Goal: Information Seeking & Learning: Learn about a topic

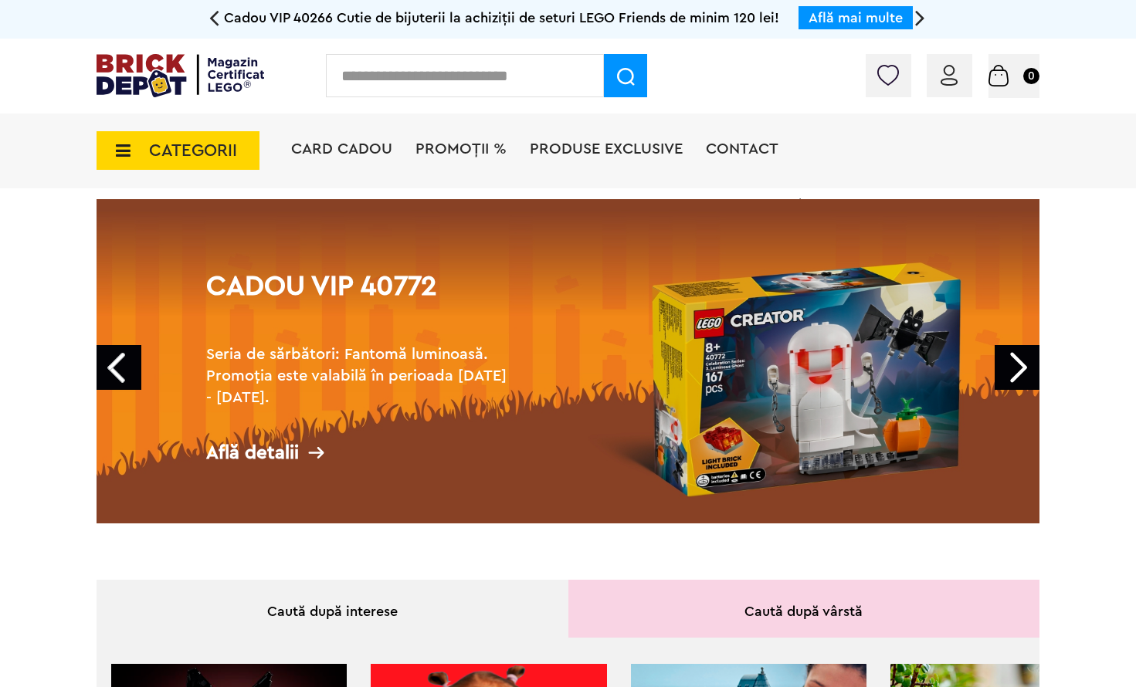
click at [0, 0] on span "Conectare" at bounding box center [0, 0] width 0 height 0
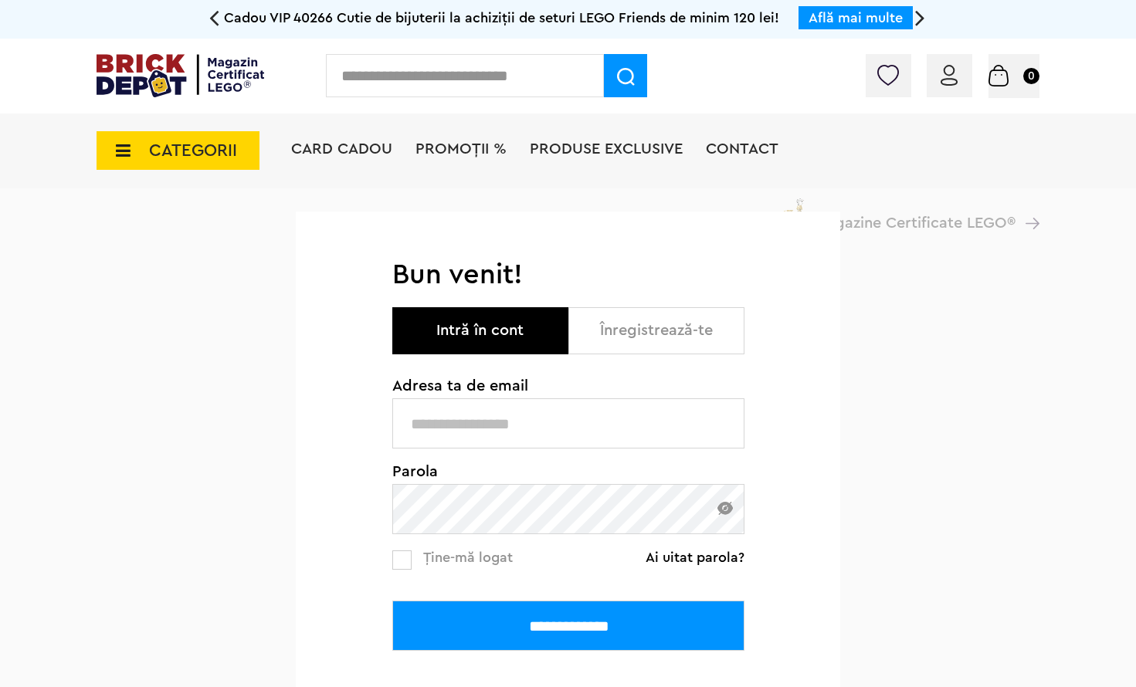
click at [513, 419] on input "text" at bounding box center [568, 423] width 352 height 50
type input "**********"
click at [563, 635] on input "**********" at bounding box center [568, 626] width 352 height 50
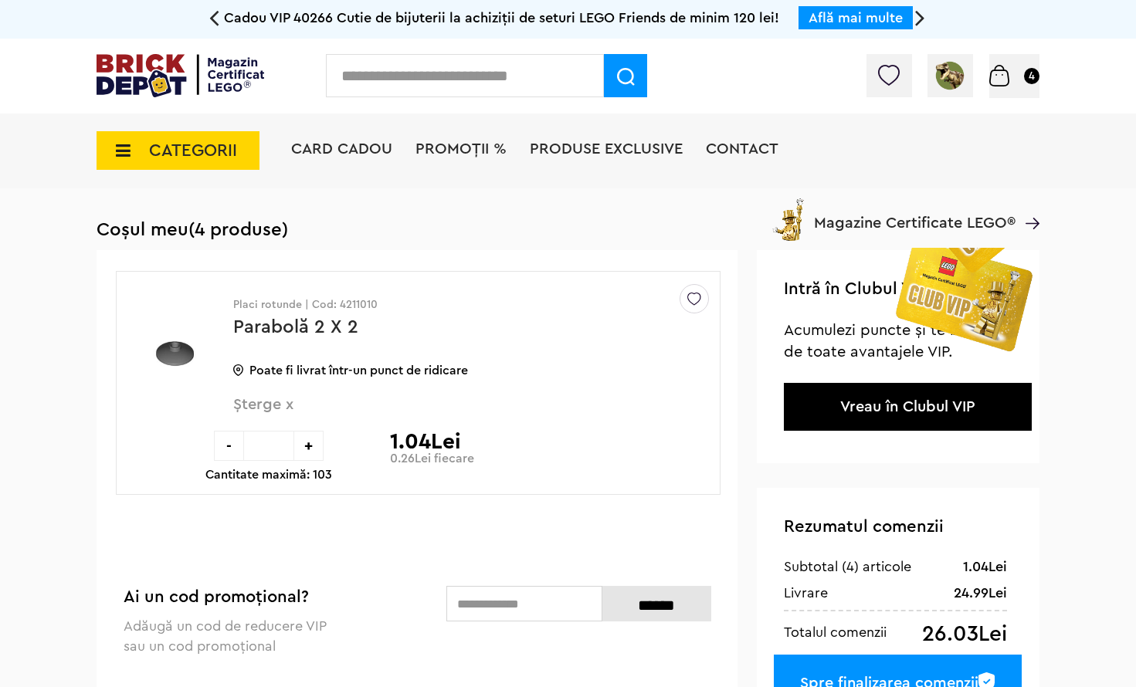
click at [144, 150] on span "CATEGORII" at bounding box center [178, 150] width 163 height 39
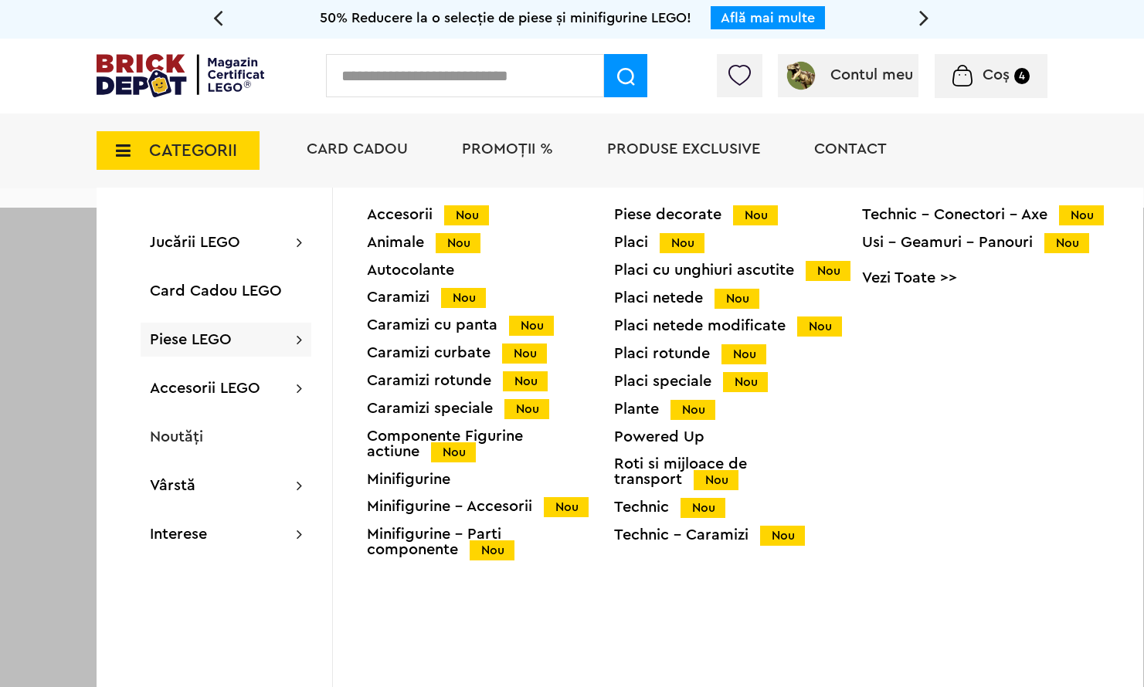
click at [687, 273] on div "Placi cu unghiuri ascutite Nou" at bounding box center [737, 271] width 247 height 16
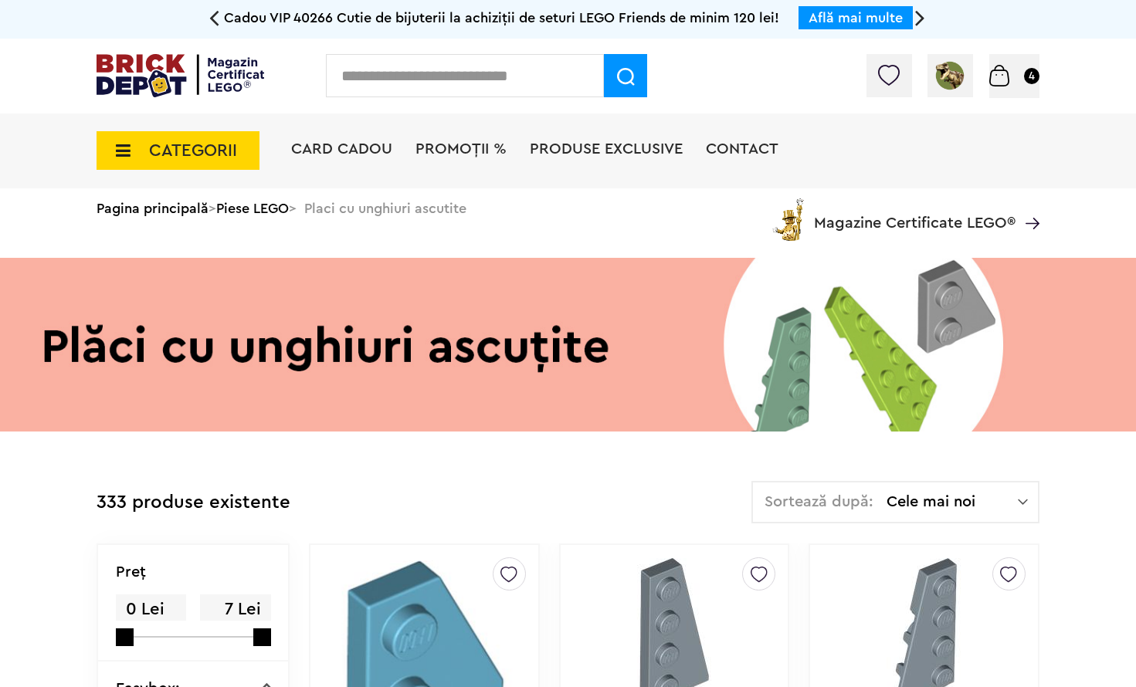
click at [866, 75] on div at bounding box center [953, 79] width 174 height 15
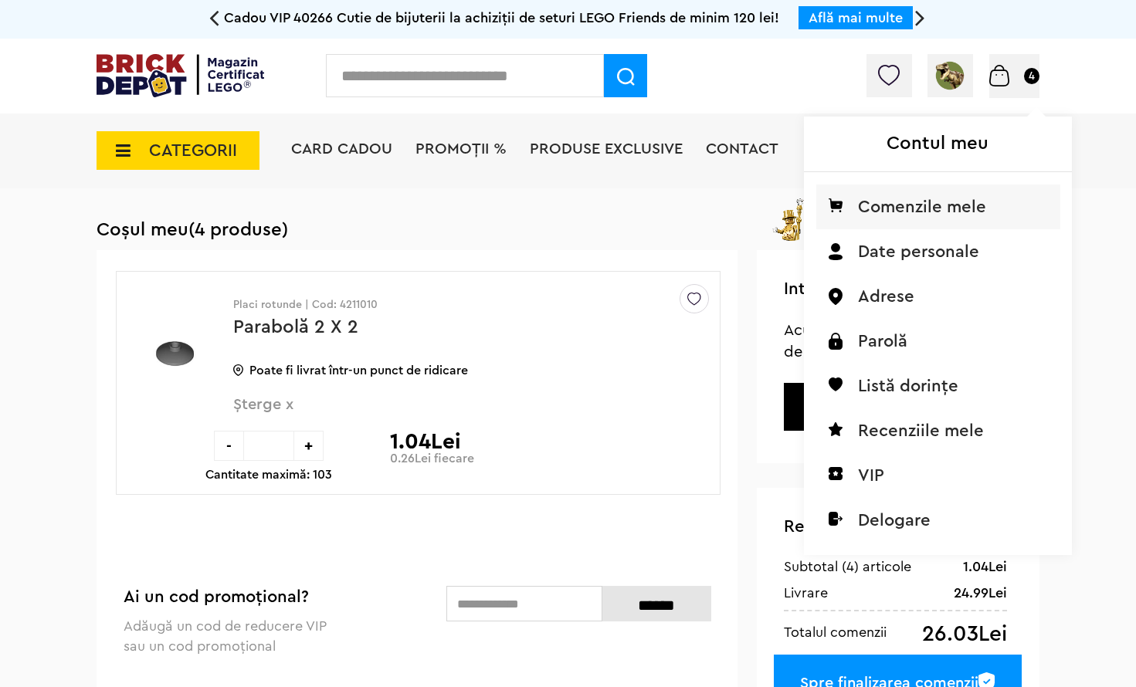
click at [816, 213] on li "Comenzile mele" at bounding box center [938, 207] width 244 height 45
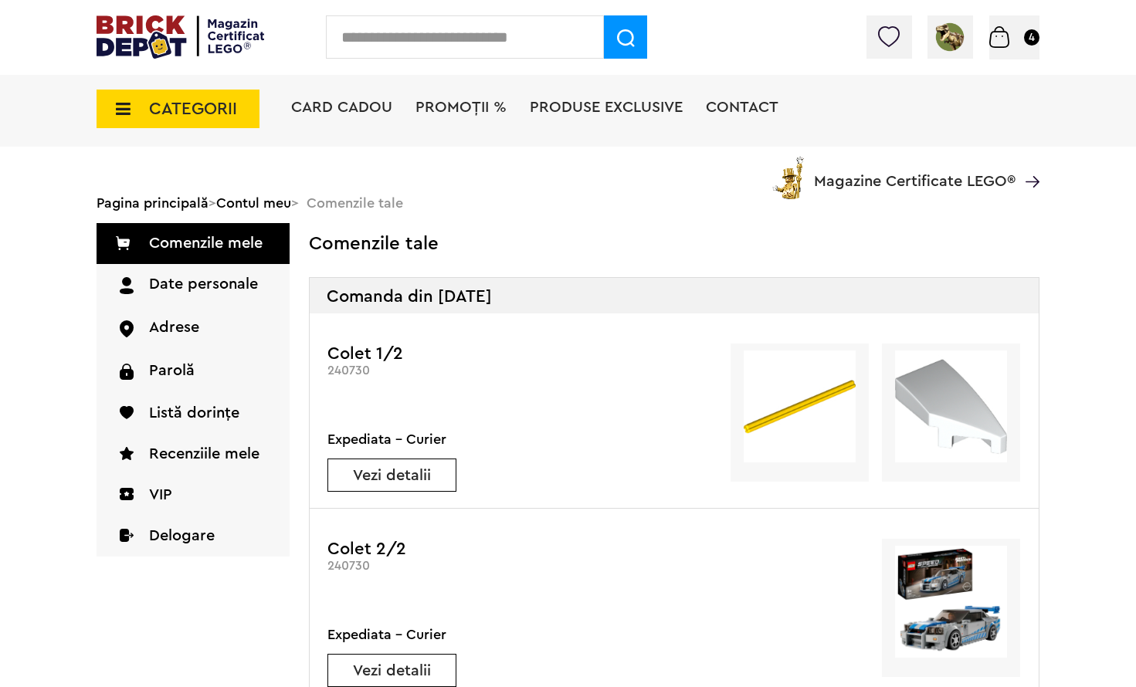
scroll to position [77, 0]
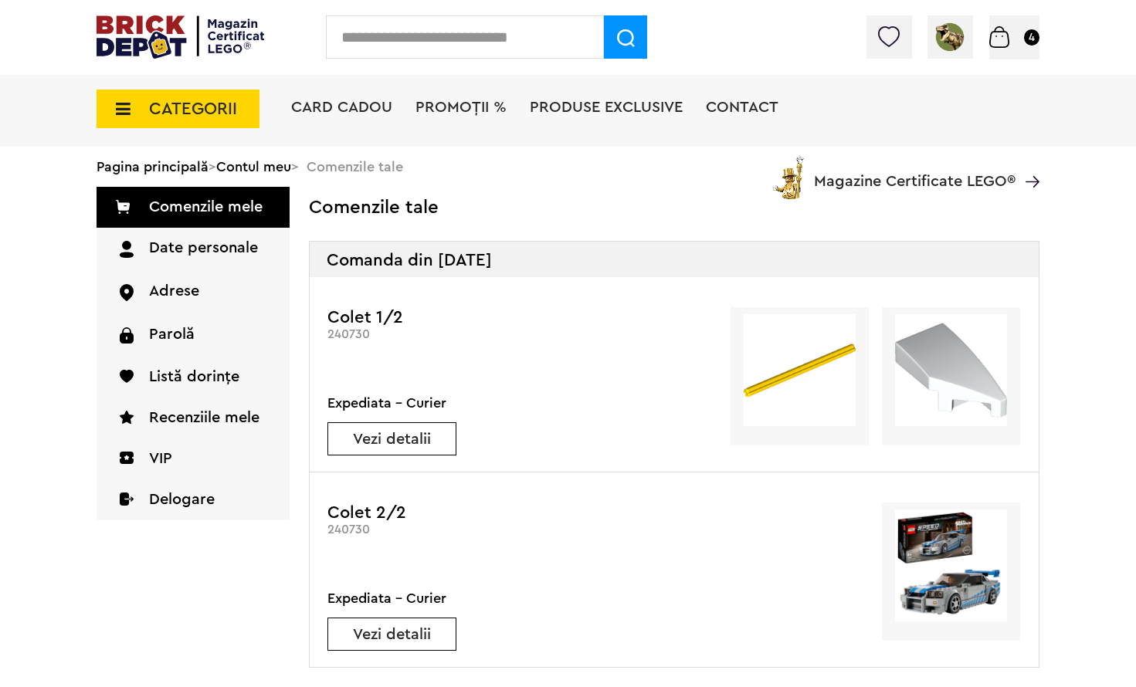
click at [408, 436] on link "Vezi detalii" at bounding box center [391, 439] width 127 height 15
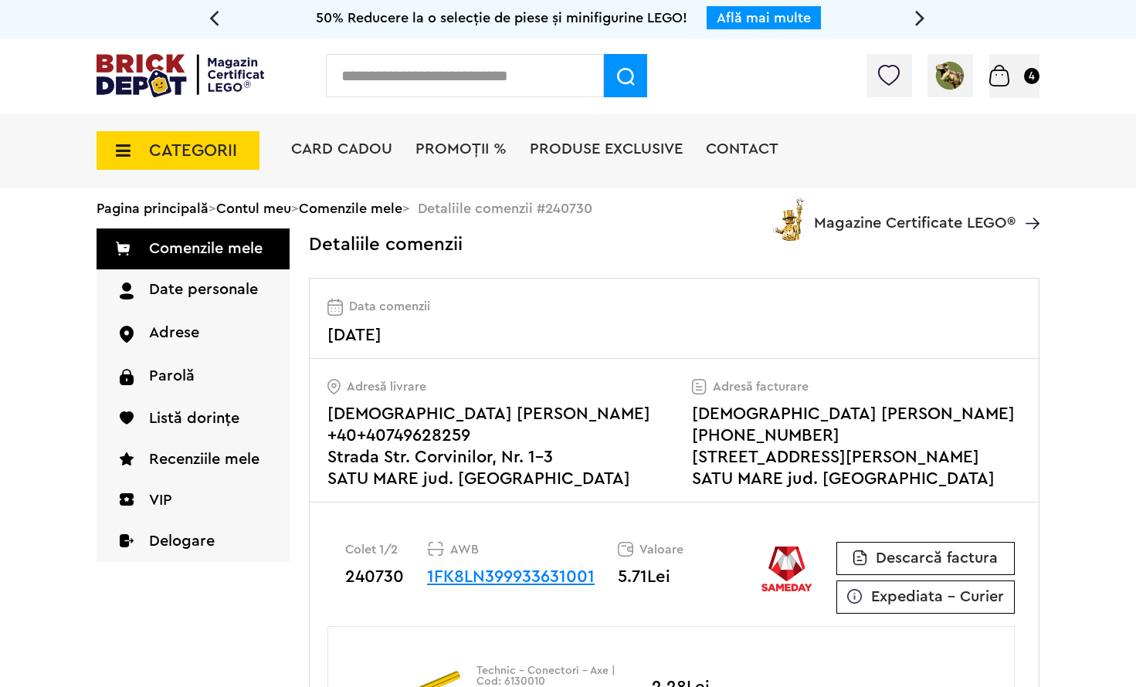
click at [124, 152] on icon at bounding box center [119, 150] width 24 height 17
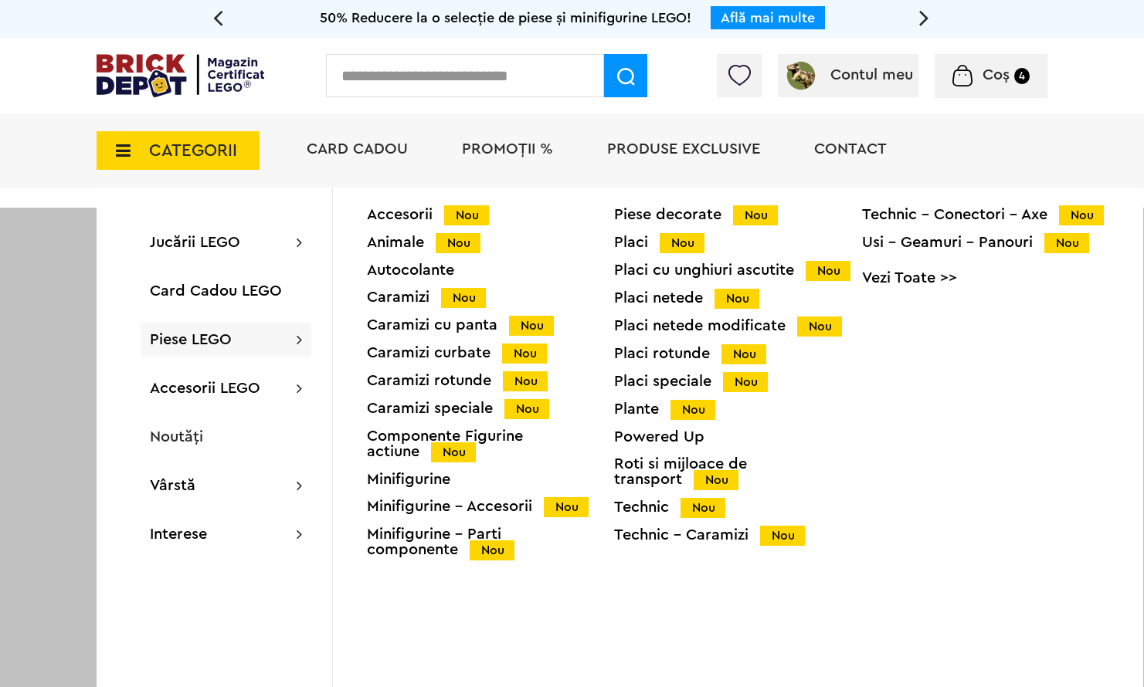
click at [447, 358] on div "Caramizi curbate Nou" at bounding box center [490, 353] width 247 height 16
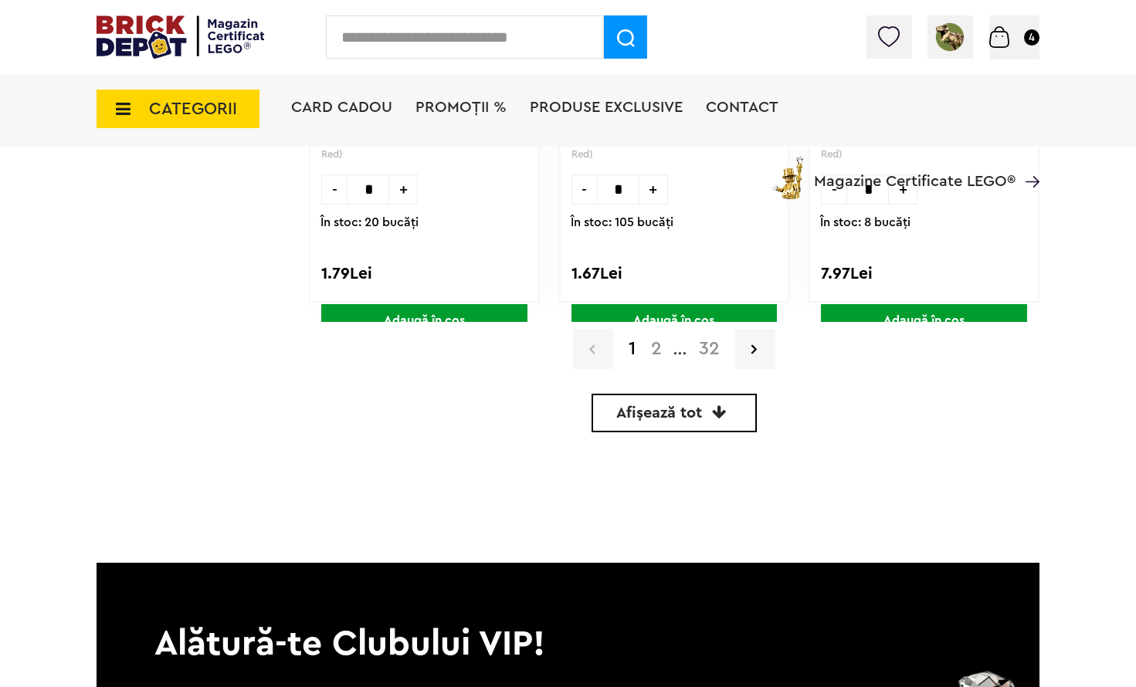
scroll to position [4826, 0]
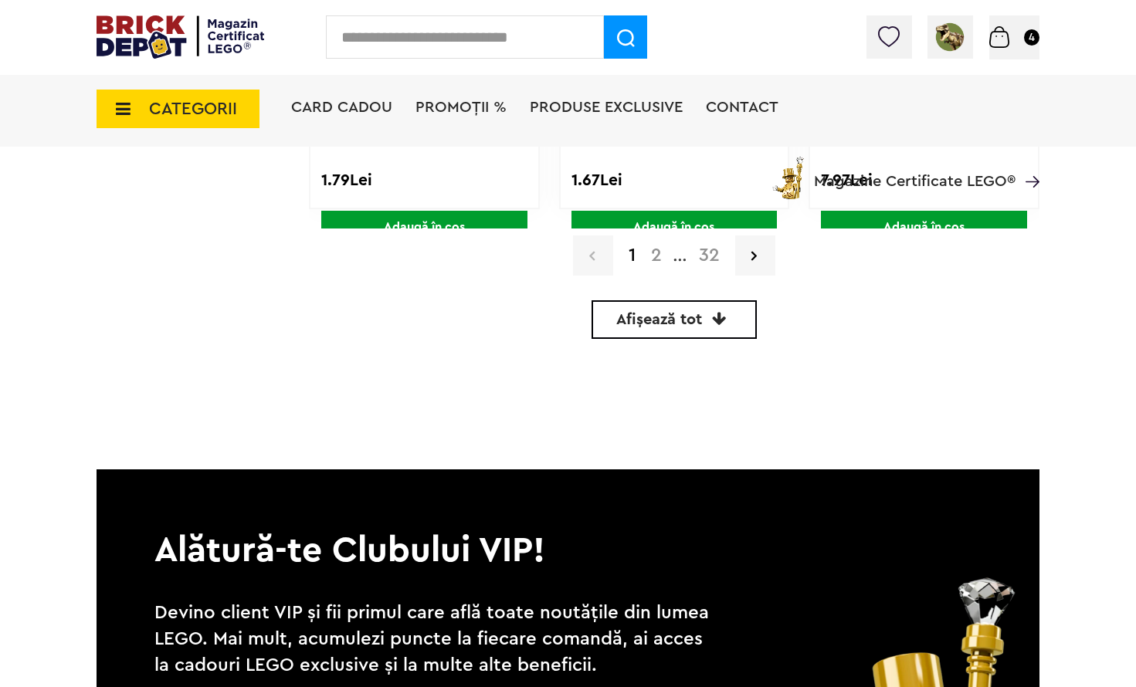
click at [661, 261] on link "2" at bounding box center [656, 255] width 26 height 19
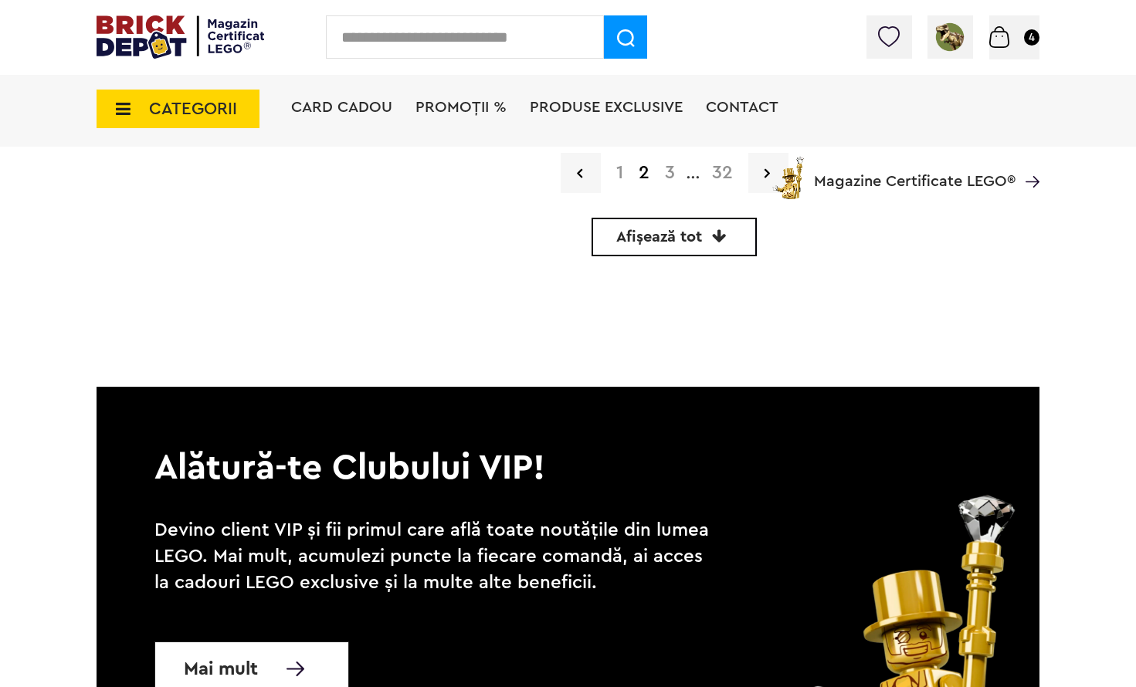
scroll to position [4749, 0]
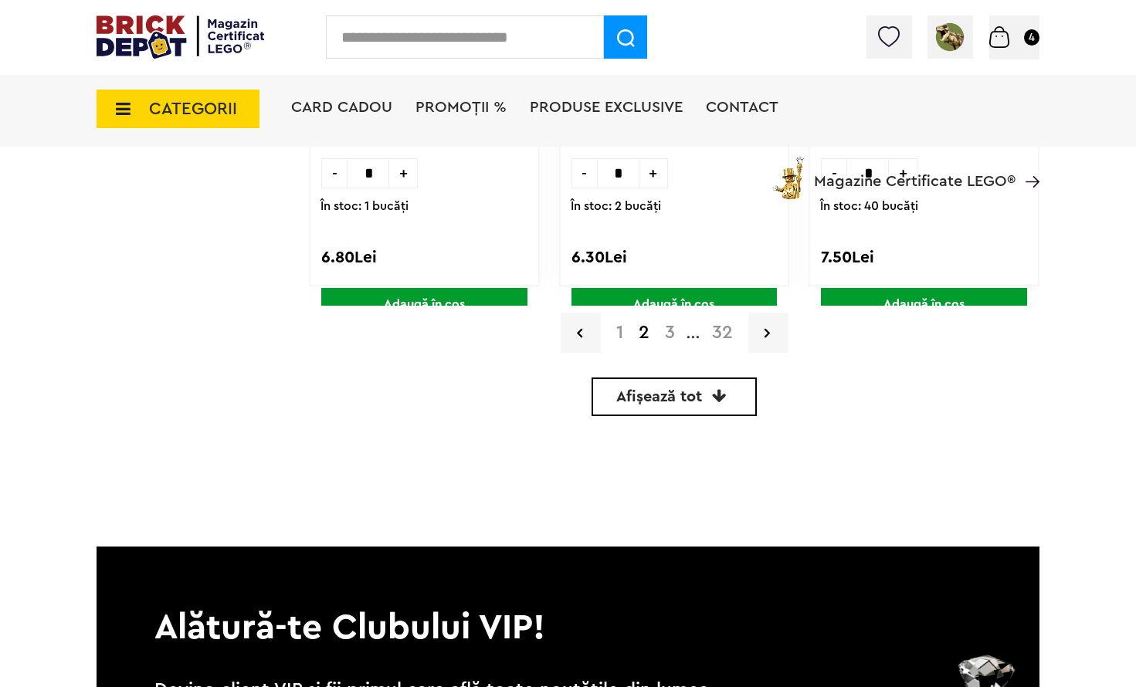
click at [675, 329] on link "3" at bounding box center [669, 333] width 25 height 19
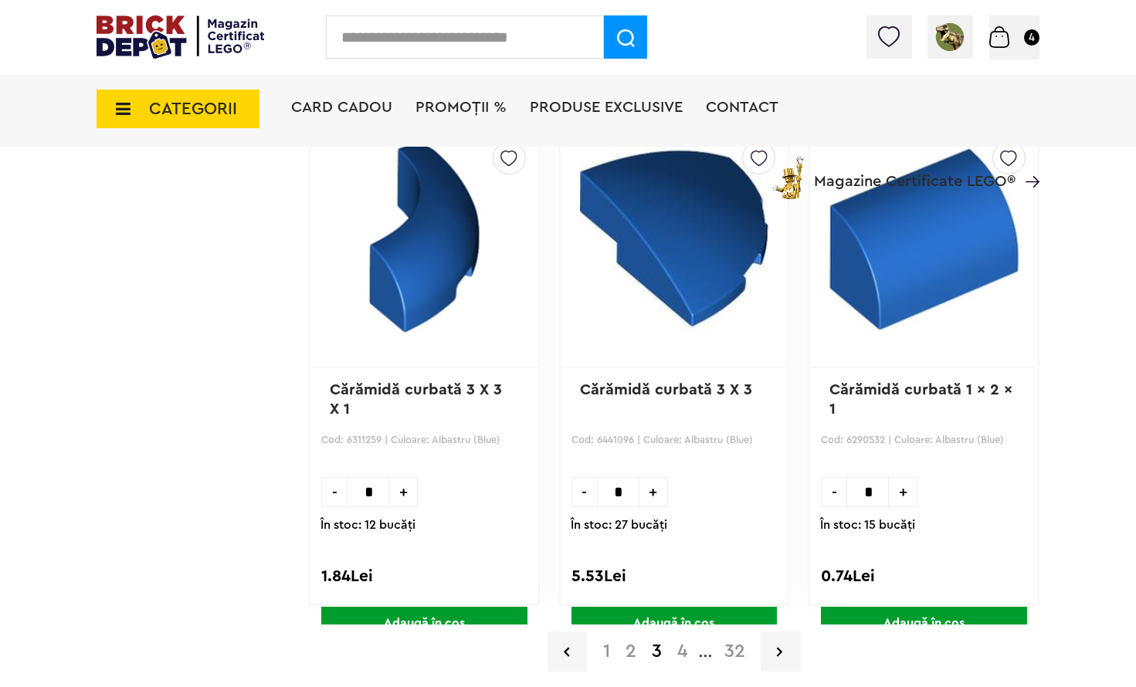
scroll to position [4594, 0]
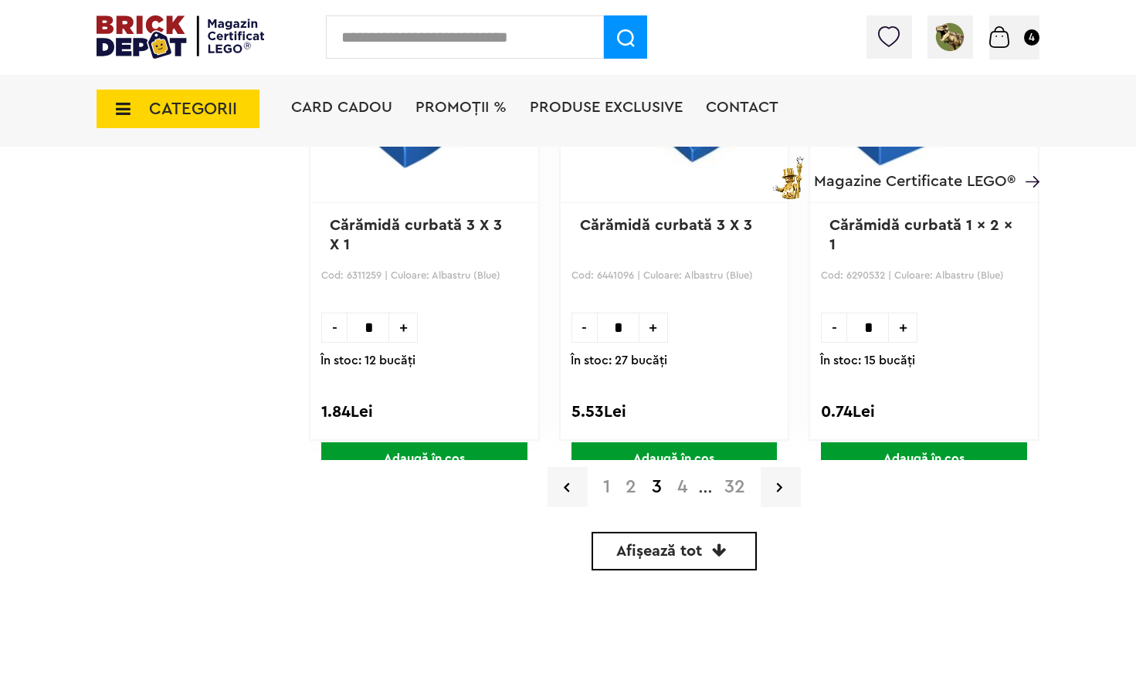
click at [679, 490] on link "4" at bounding box center [681, 487] width 25 height 19
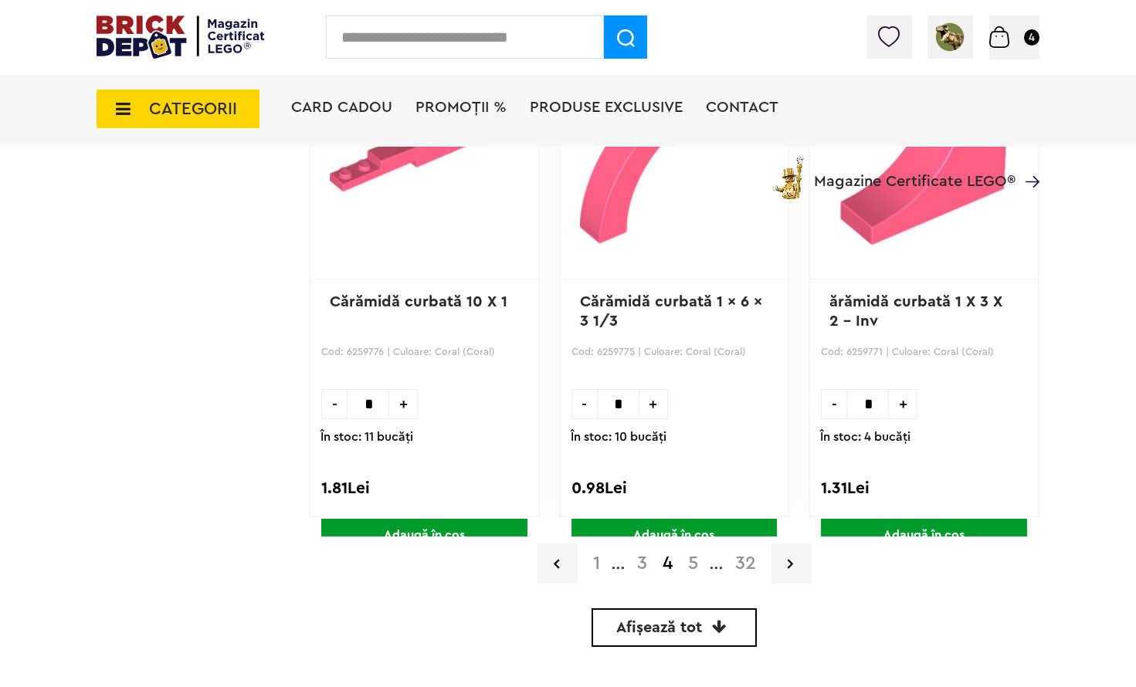
scroll to position [4710, 0]
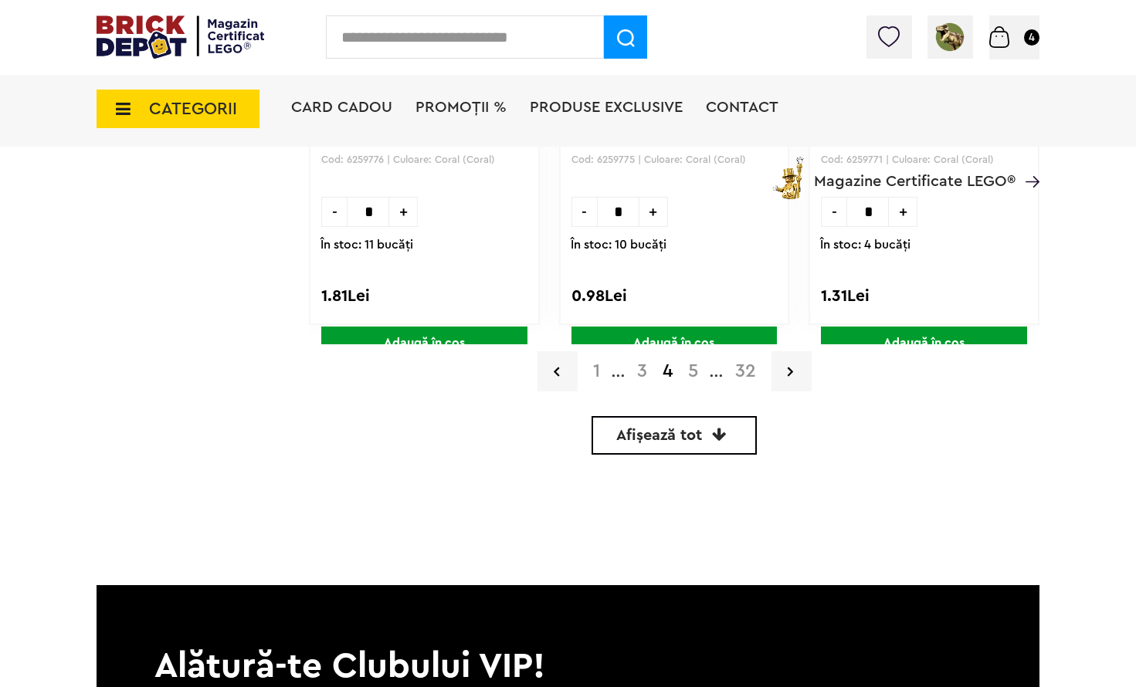
click at [693, 377] on link "5" at bounding box center [692, 371] width 25 height 19
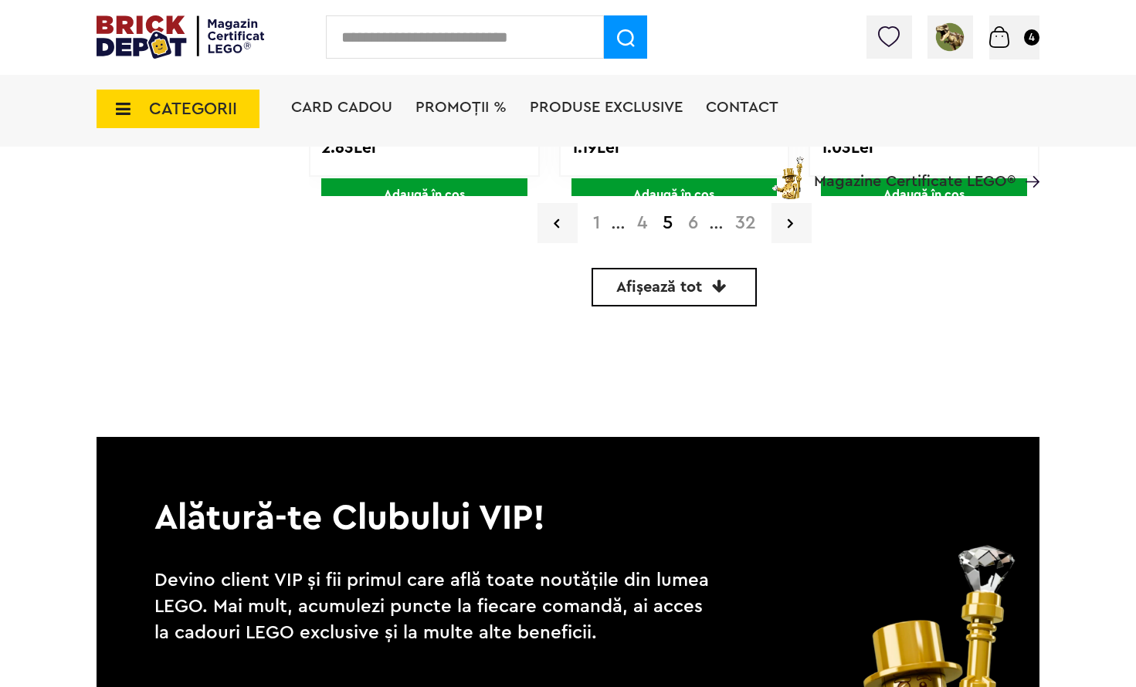
scroll to position [4865, 0]
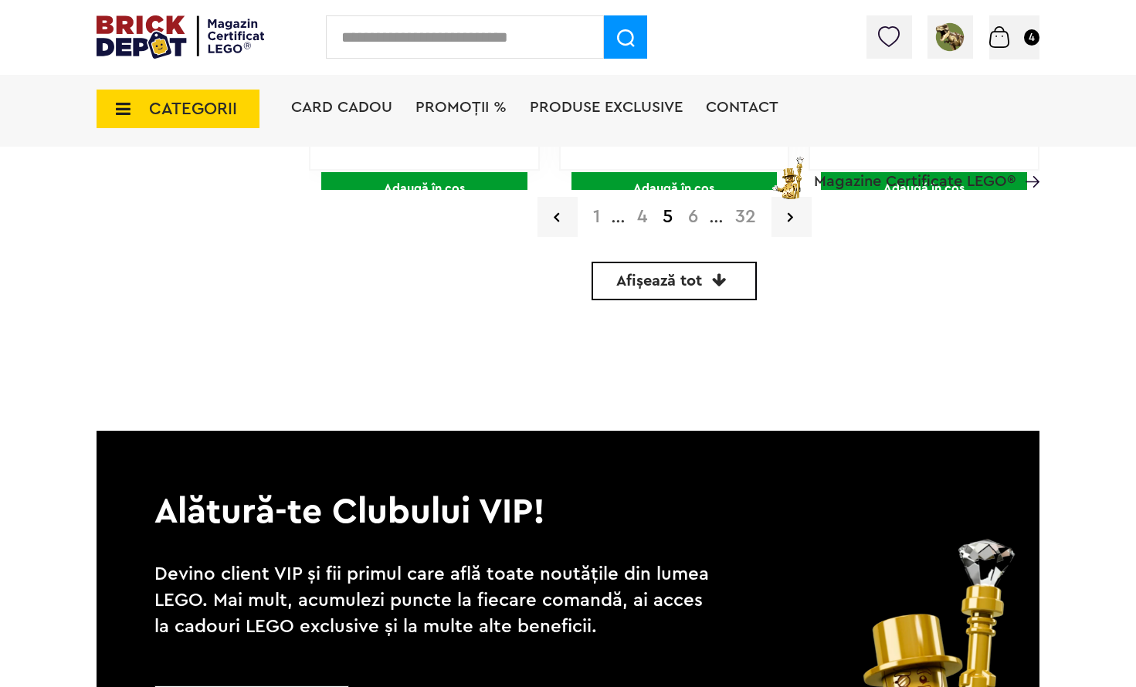
click at [700, 216] on link "6" at bounding box center [692, 217] width 25 height 19
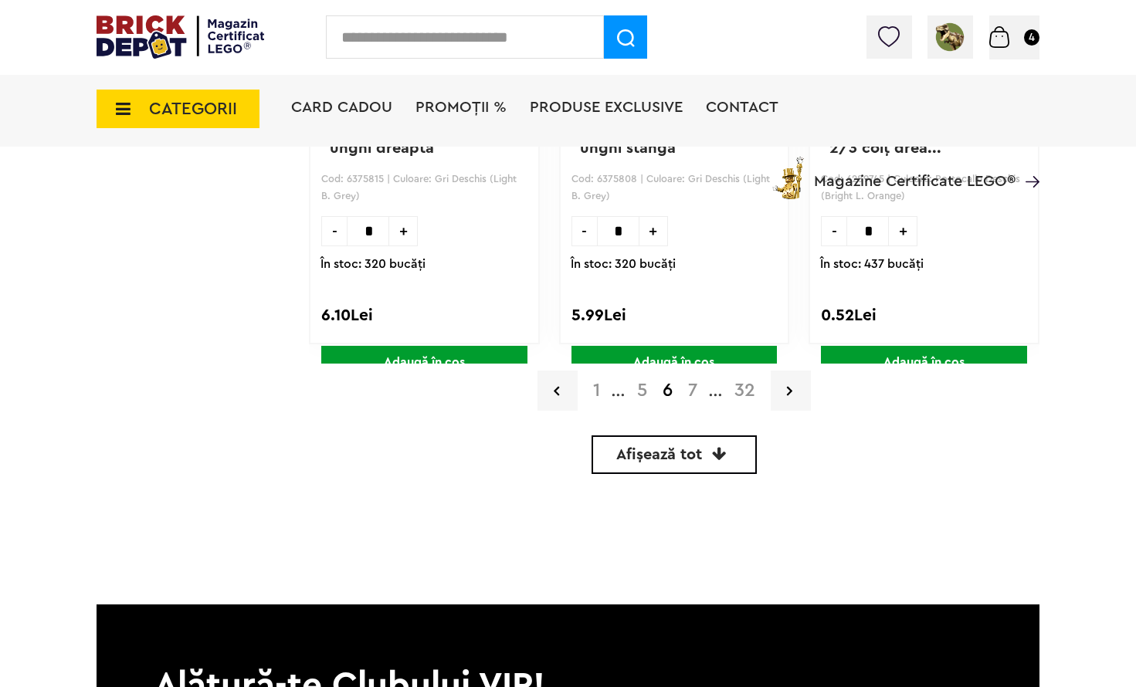
scroll to position [4710, 0]
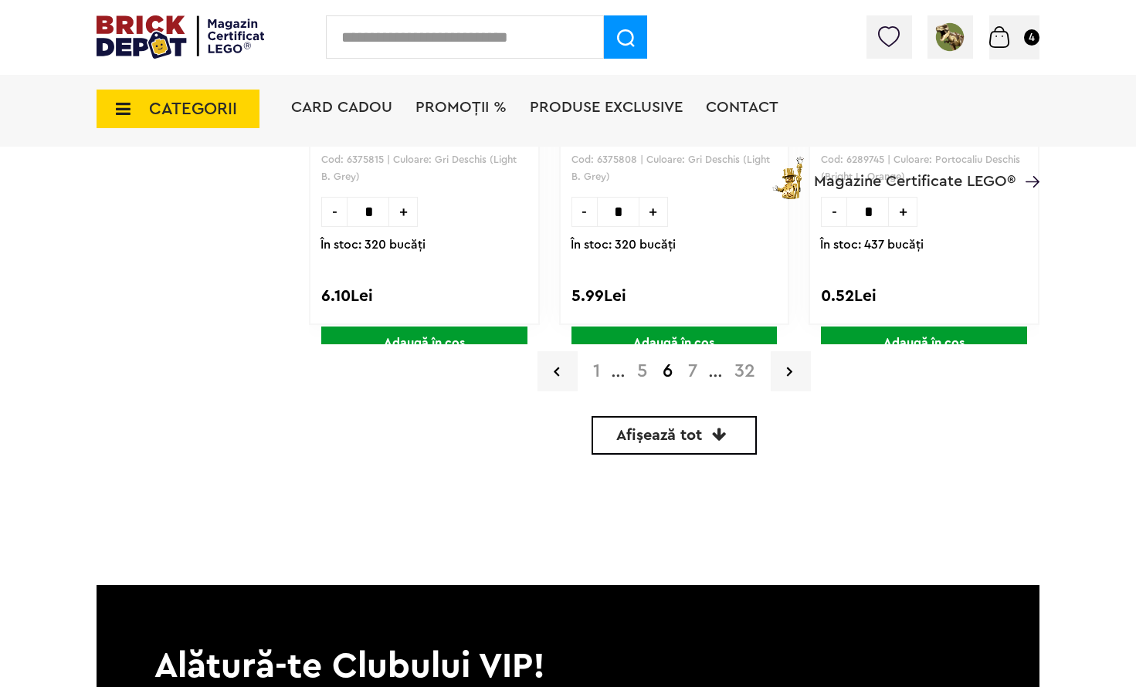
click at [691, 375] on link "7" at bounding box center [692, 371] width 25 height 19
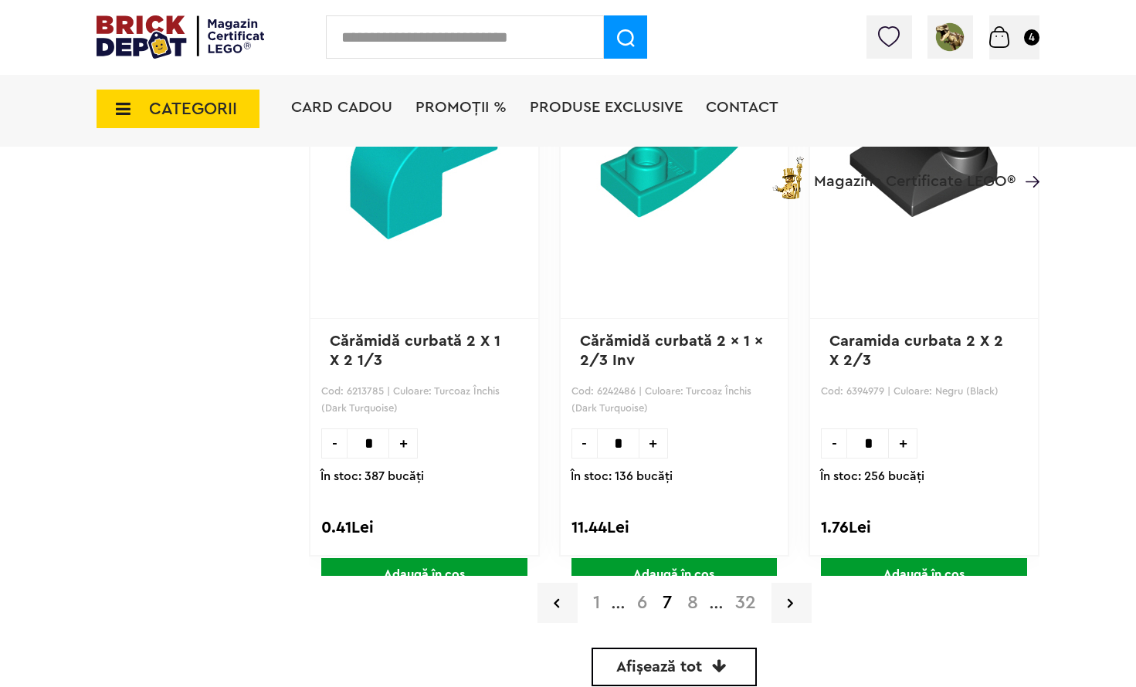
scroll to position [4247, 0]
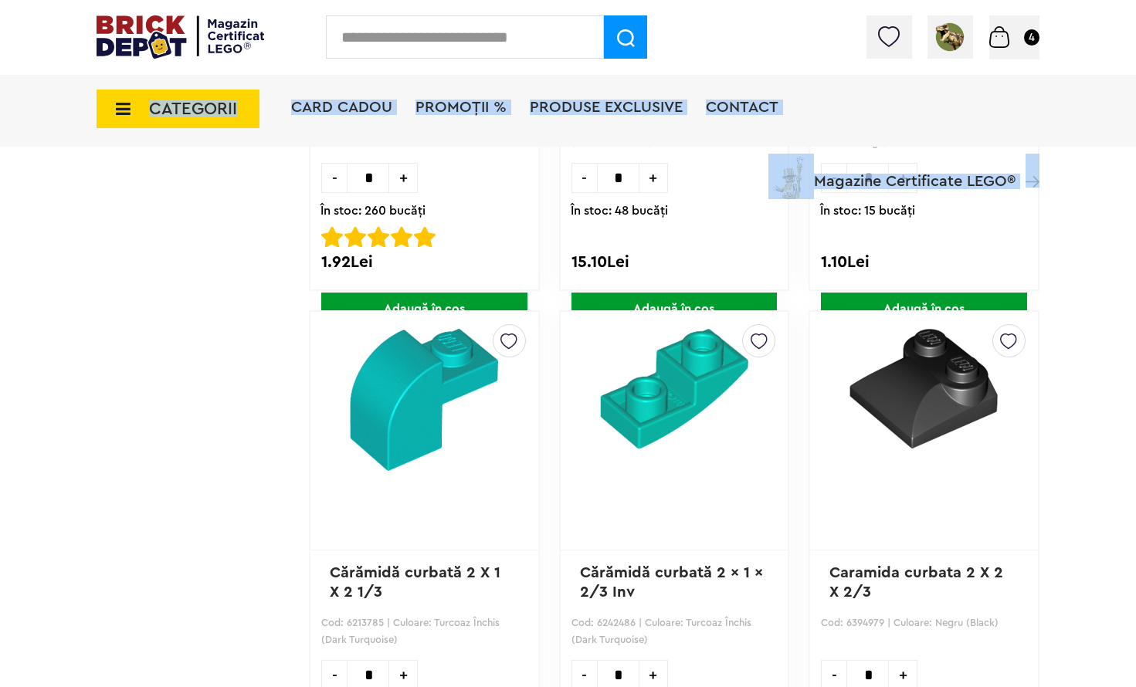
drag, startPoint x: 1135, startPoint y: 478, endPoint x: 1129, endPoint y: 175, distance: 303.5
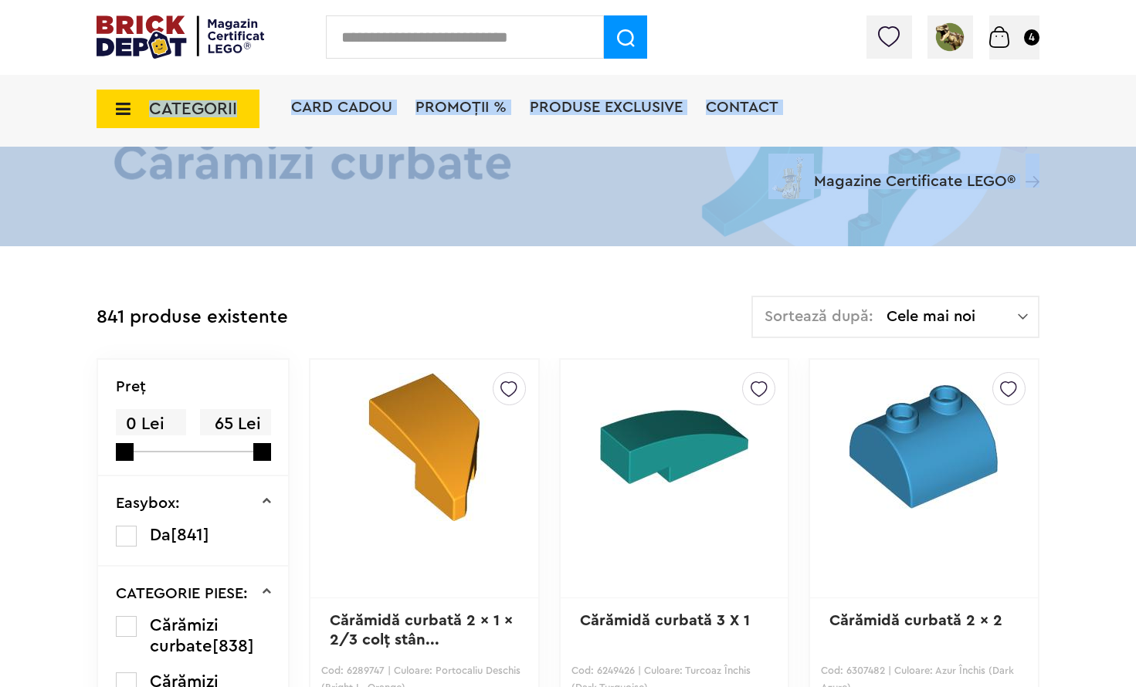
scroll to position [0, 0]
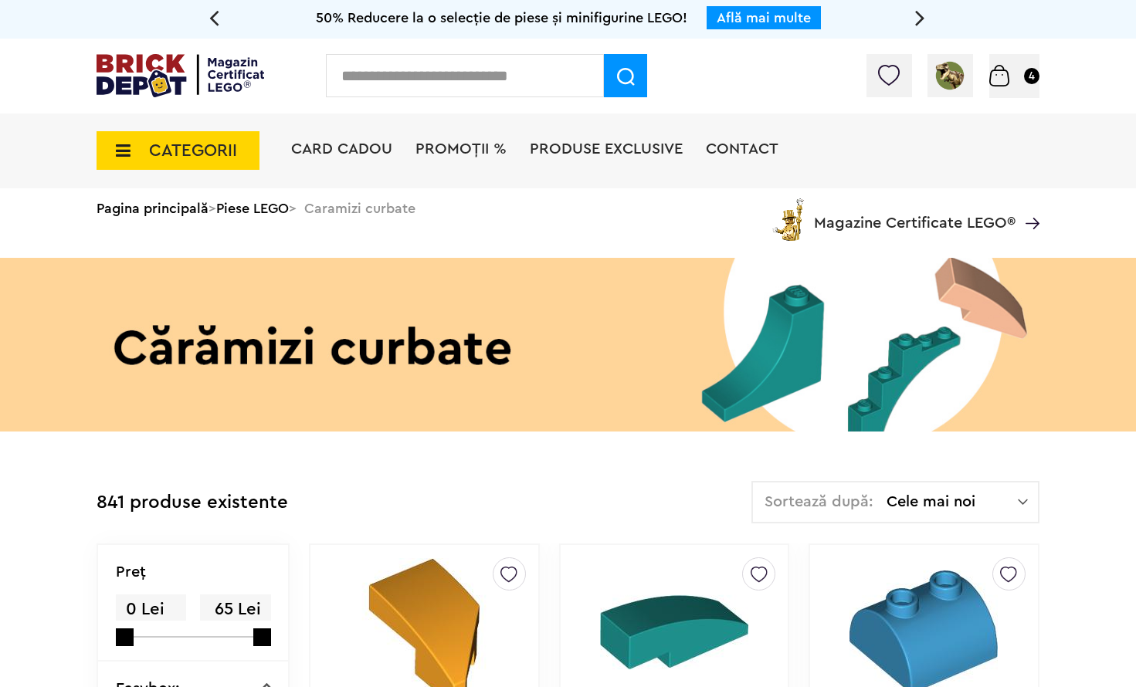
click at [118, 157] on icon at bounding box center [119, 150] width 24 height 17
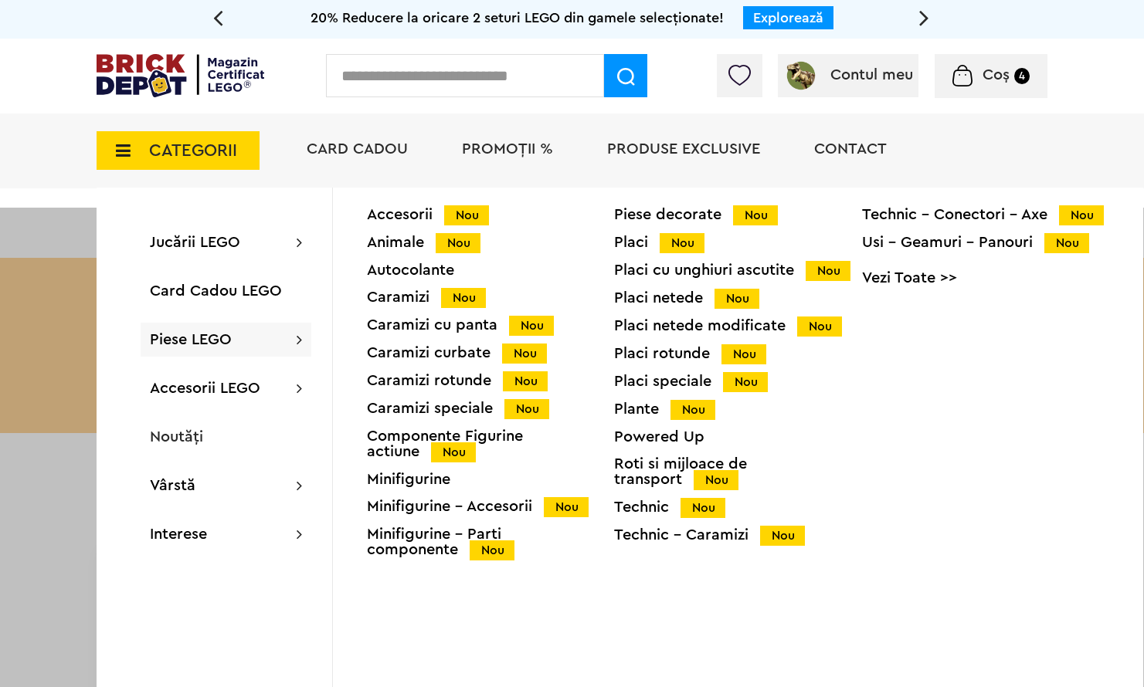
click at [635, 244] on div "Placi Nou" at bounding box center [737, 243] width 247 height 16
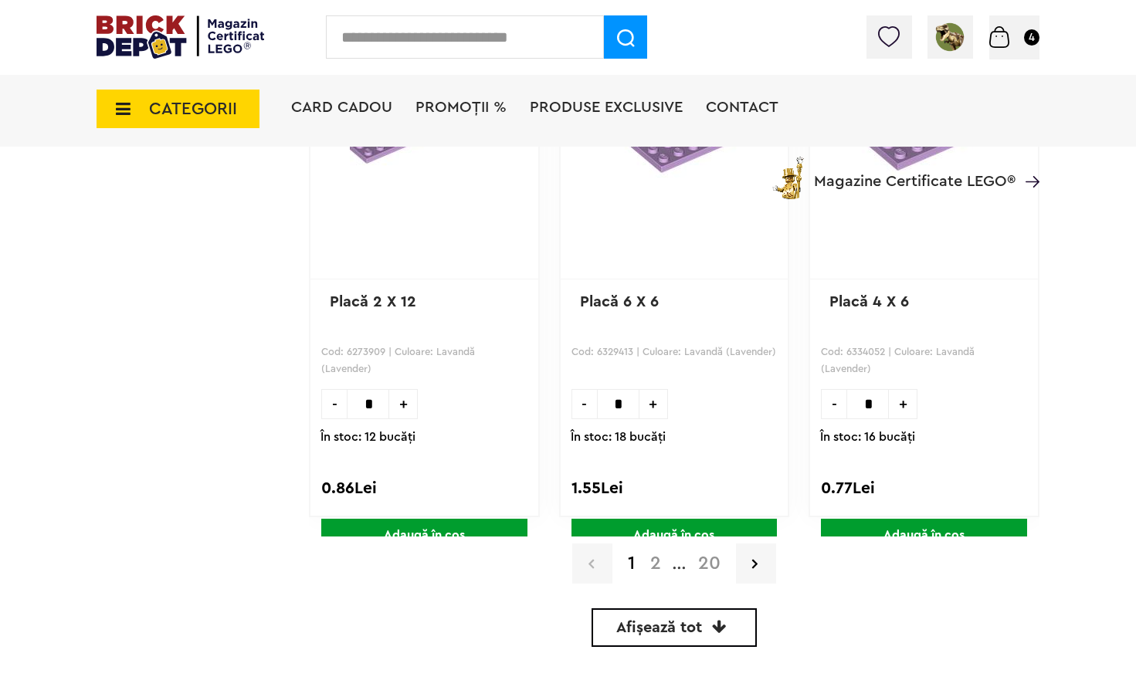
scroll to position [4517, 0]
click at [652, 568] on link "2" at bounding box center [655, 564] width 26 height 19
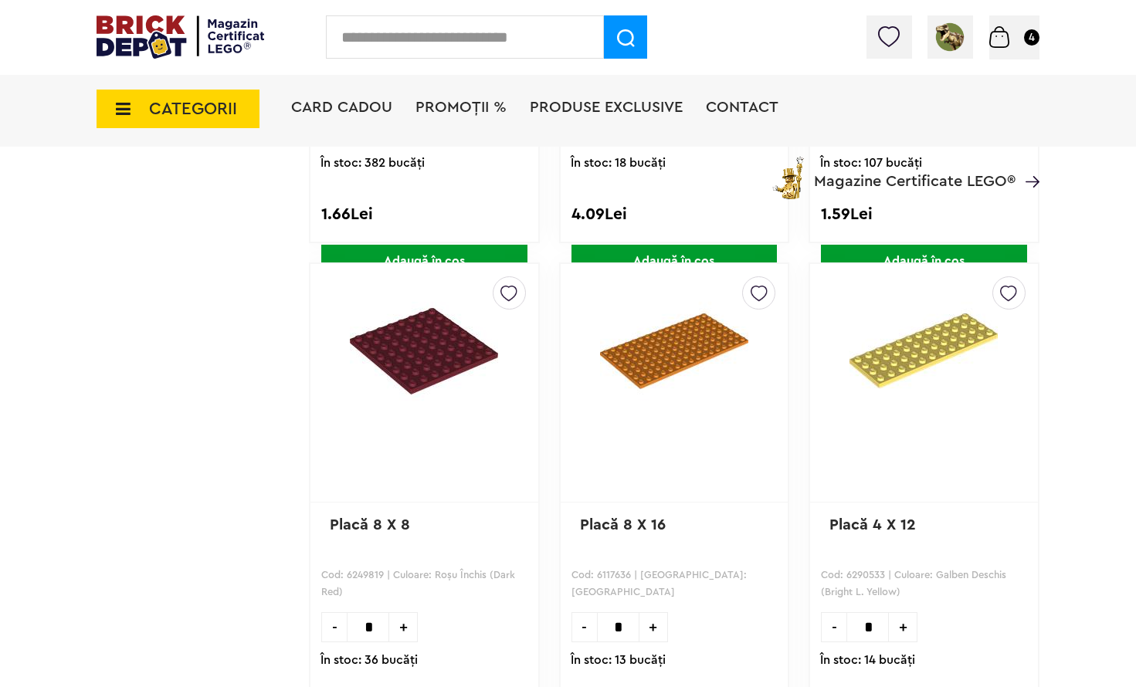
scroll to position [3050, 0]
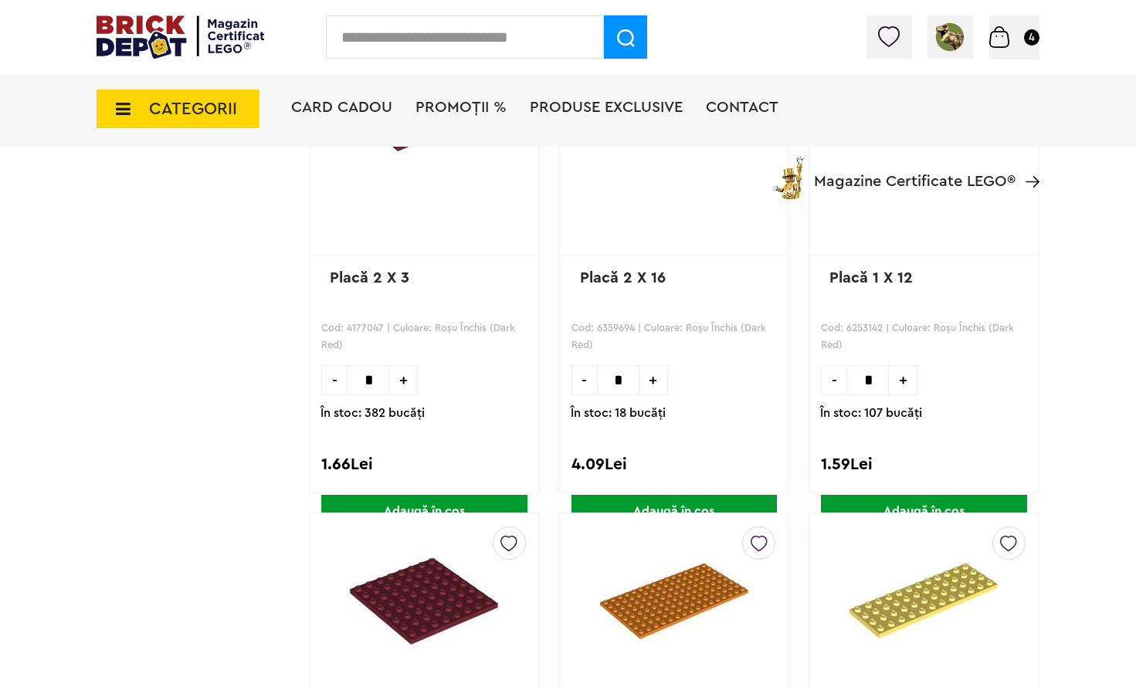
click at [124, 105] on icon at bounding box center [119, 108] width 24 height 17
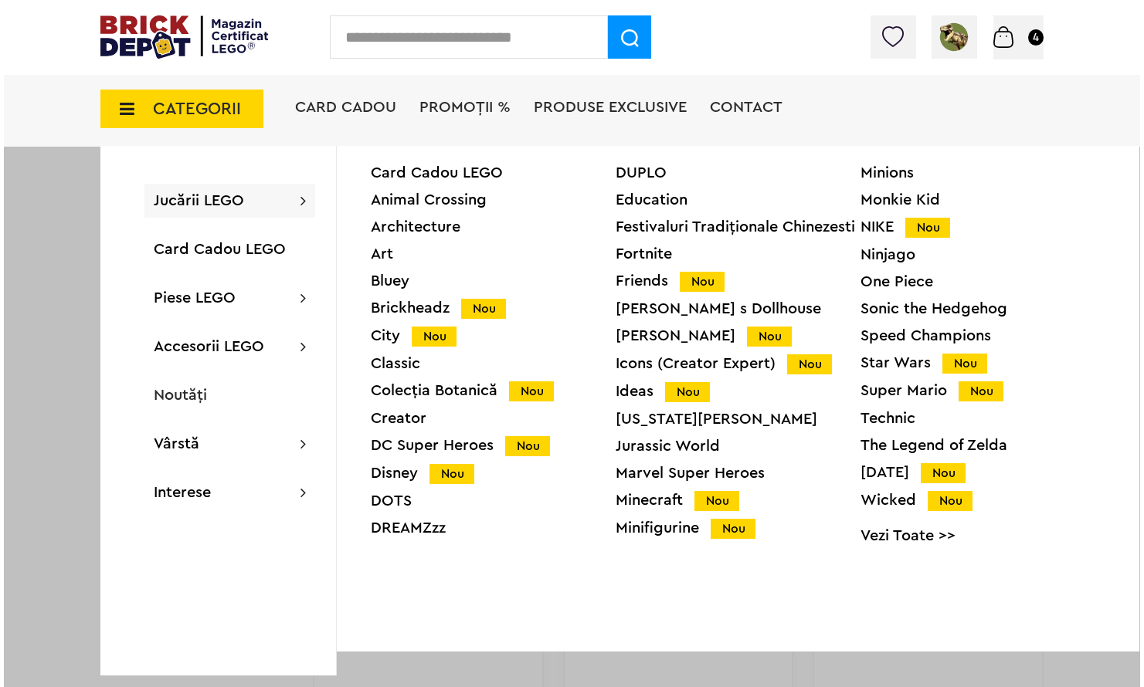
scroll to position [3052, 0]
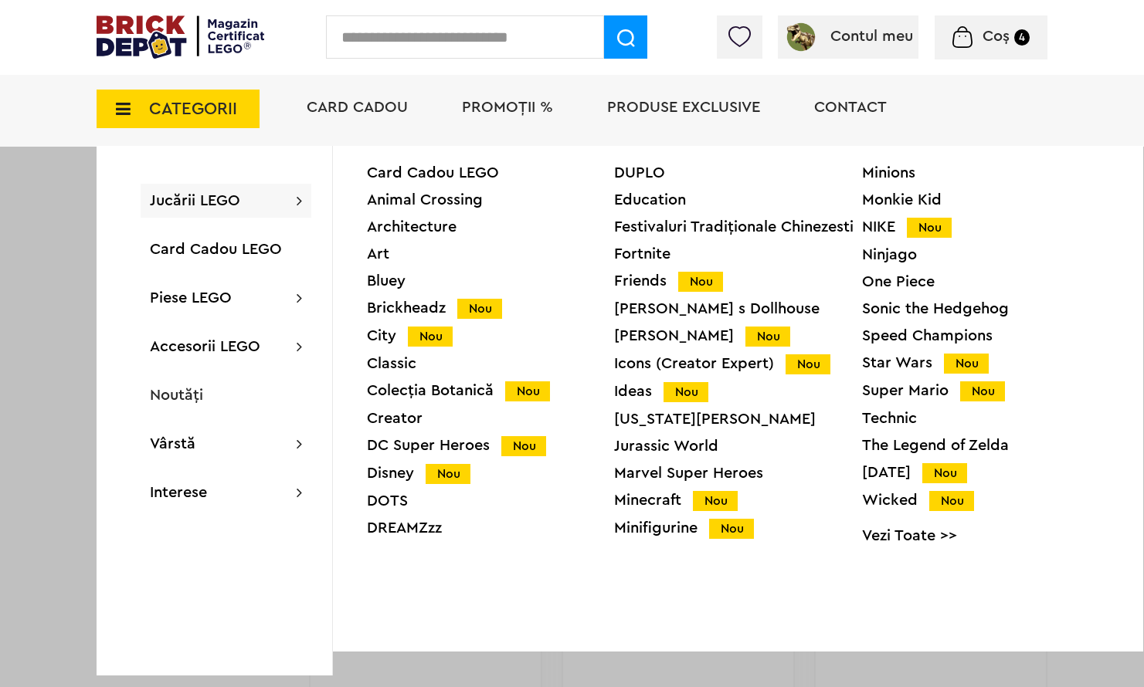
click at [630, 361] on div "Icons (Creator Expert) Nou" at bounding box center [737, 364] width 247 height 16
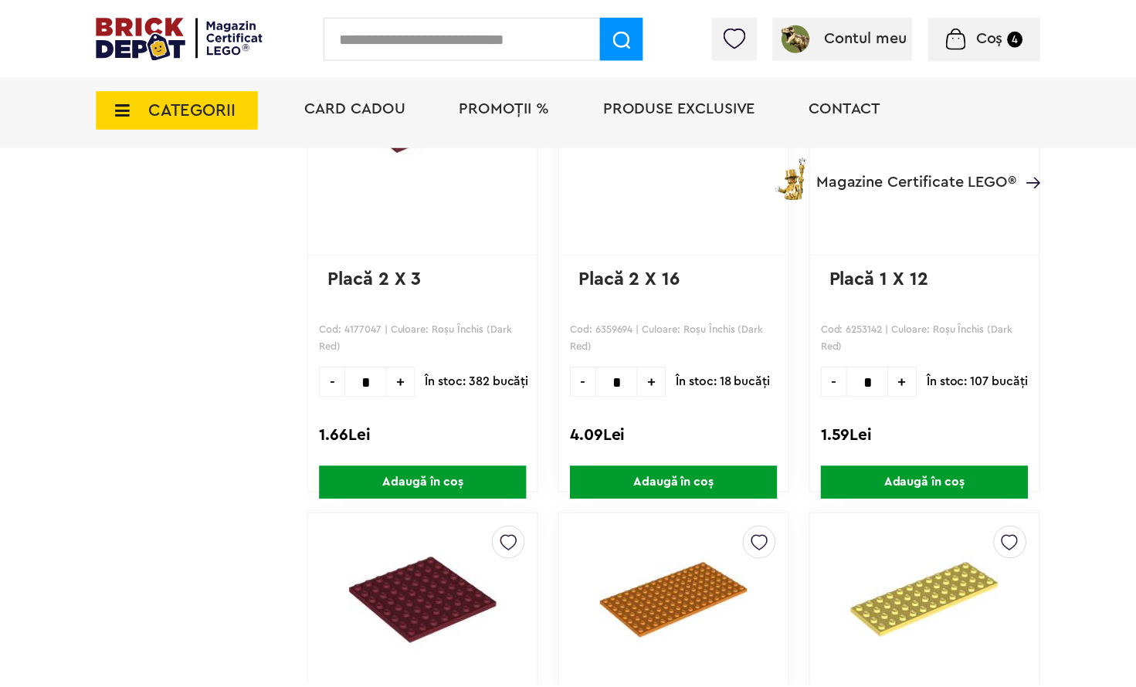
scroll to position [3050, 0]
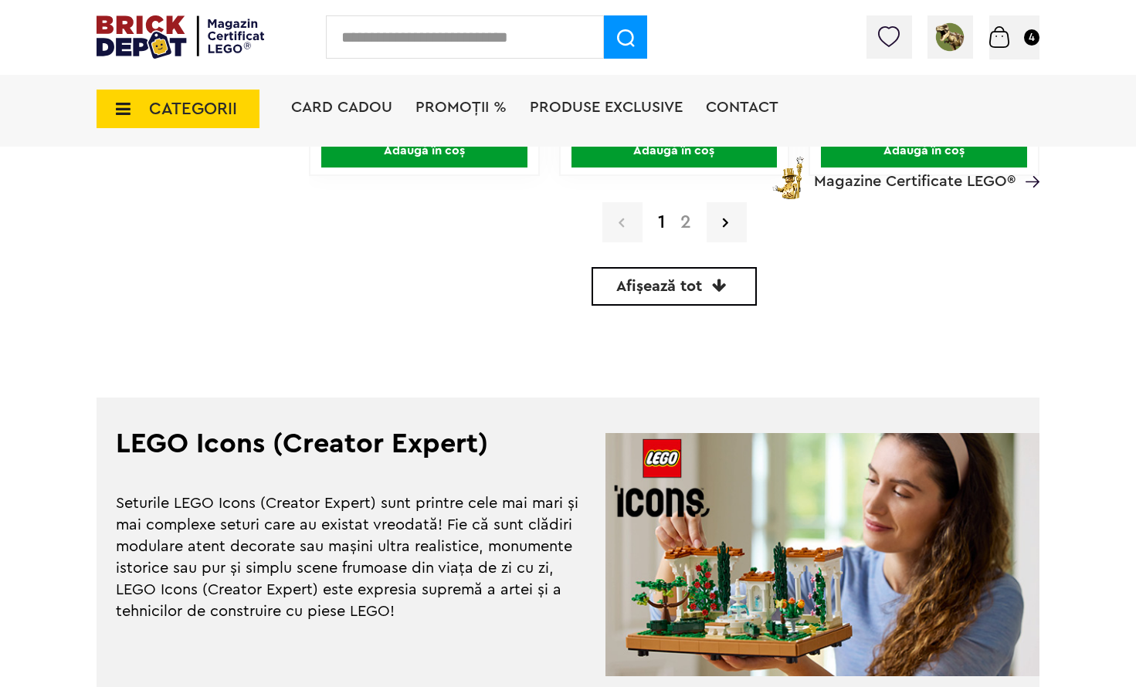
scroll to position [3706, 0]
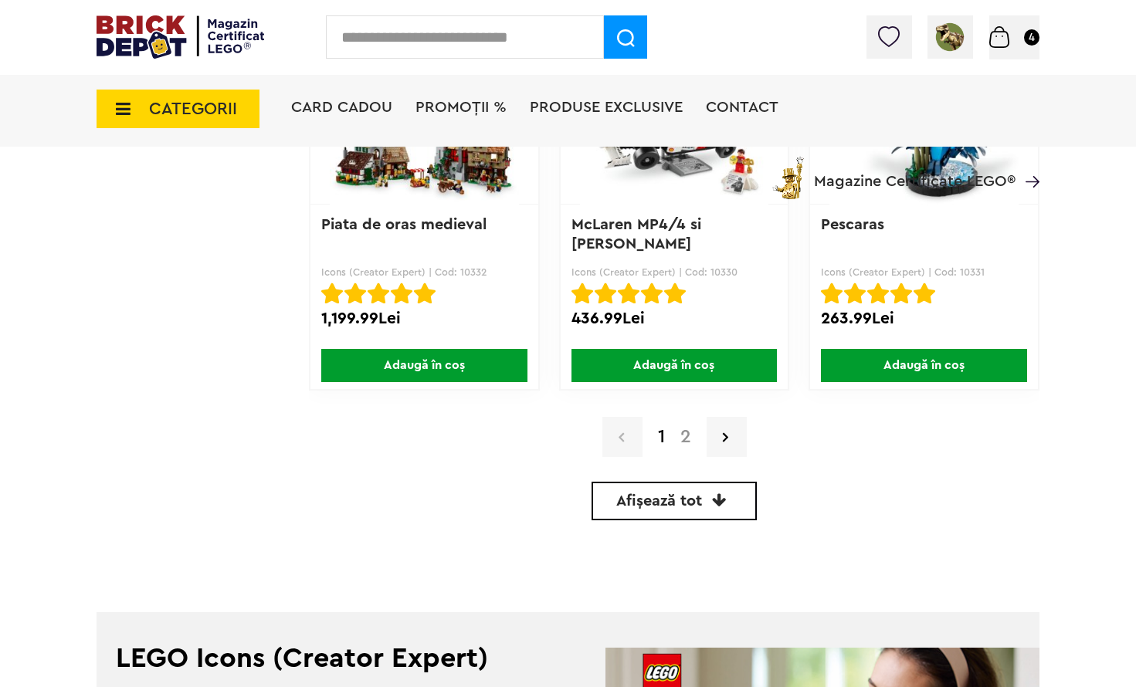
click at [121, 107] on icon at bounding box center [119, 108] width 24 height 17
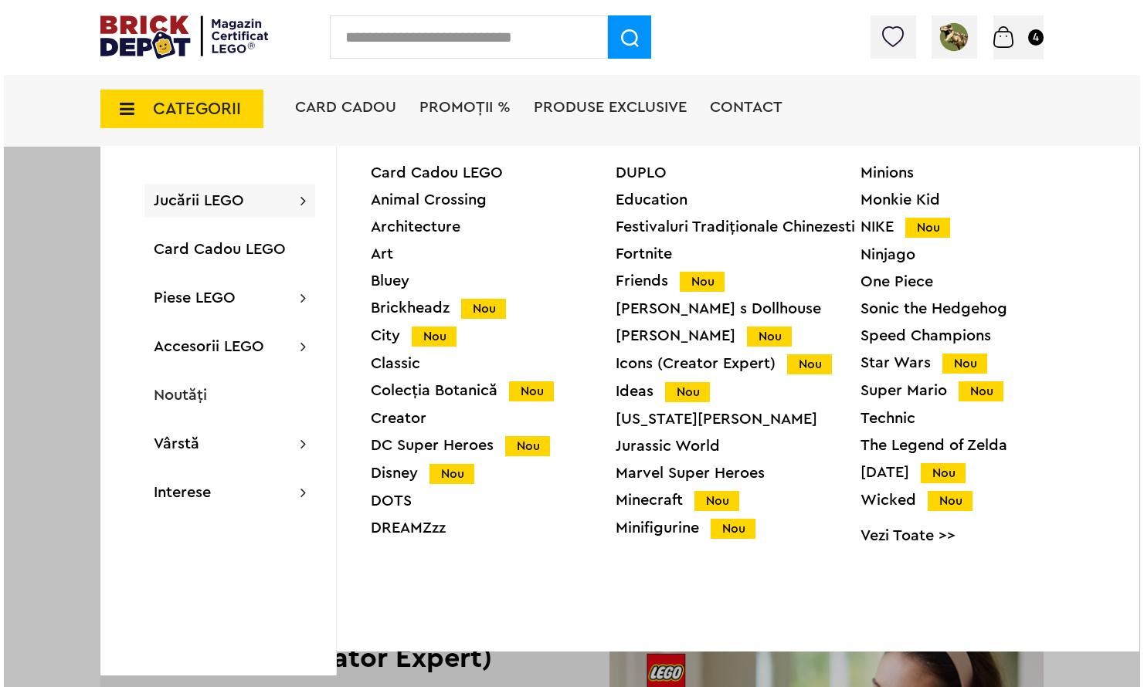
scroll to position [3708, 0]
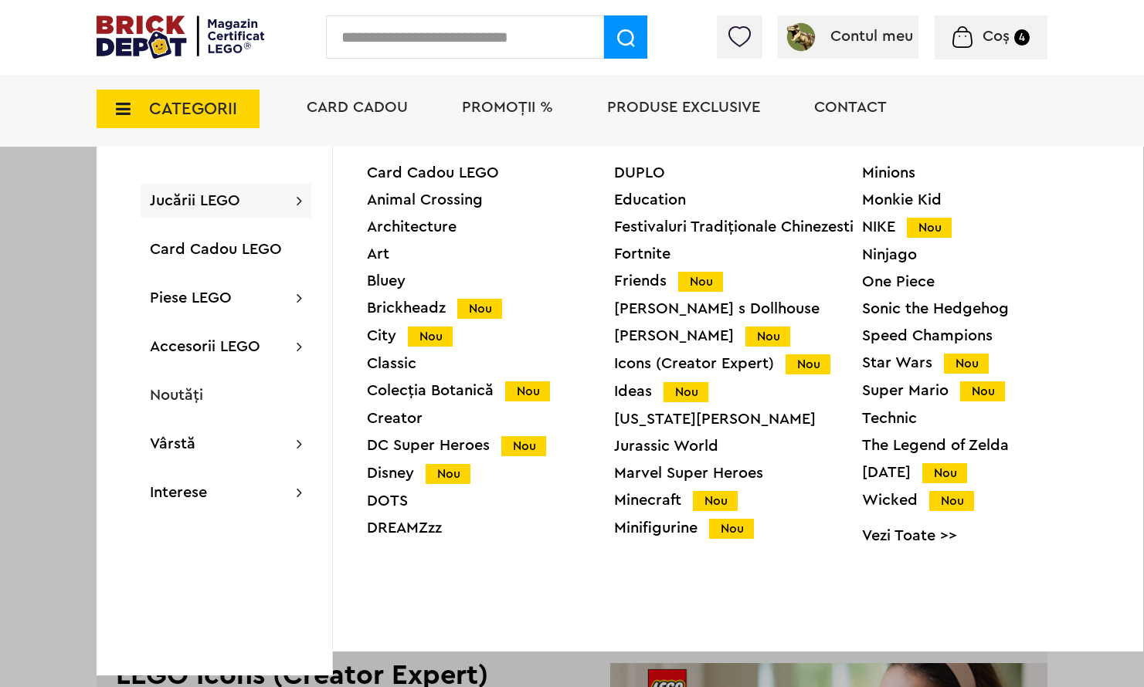
click at [904, 337] on div "Speed Champions" at bounding box center [985, 335] width 247 height 15
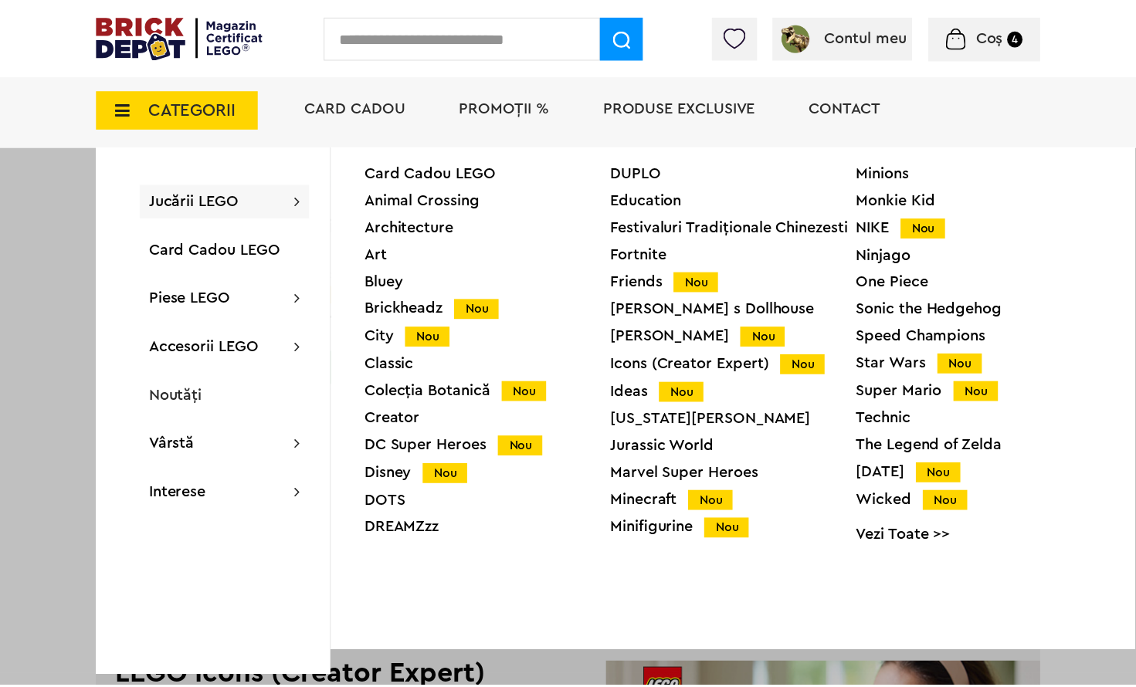
scroll to position [3706, 0]
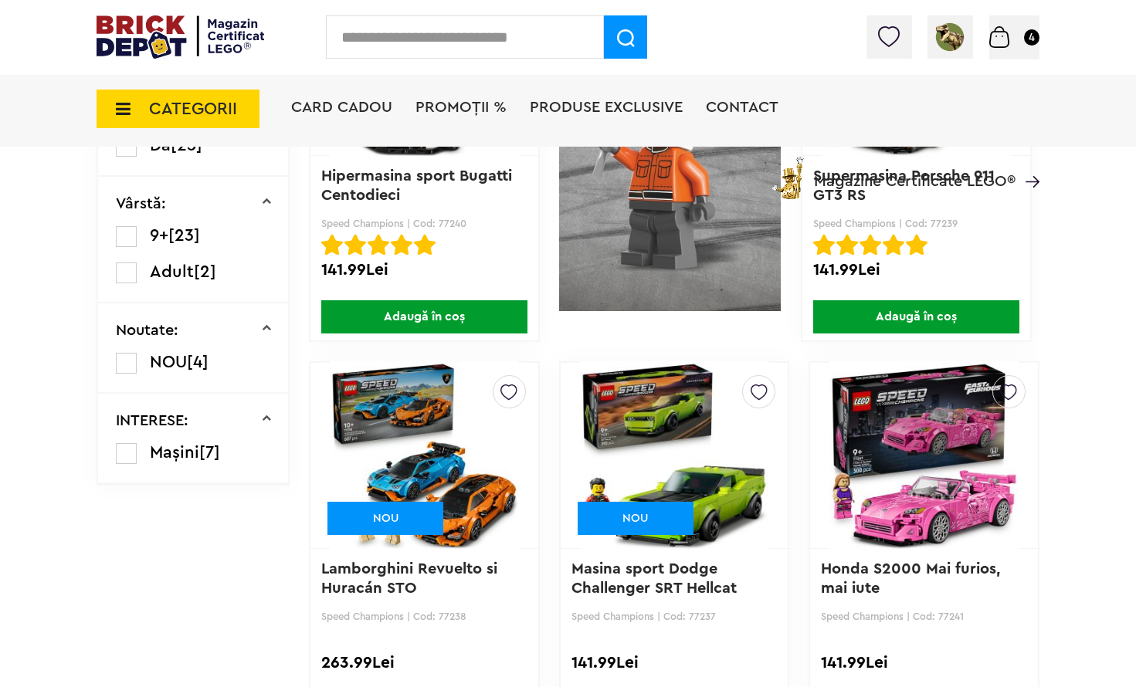
scroll to position [695, 0]
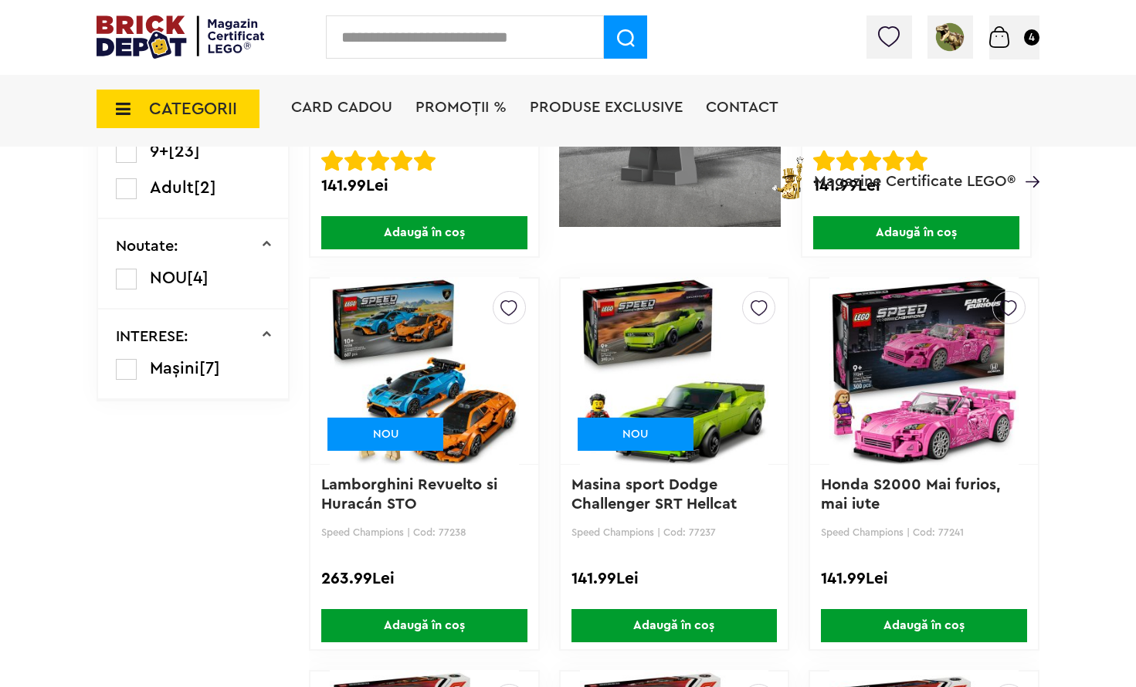
click at [1002, 304] on img at bounding box center [1008, 304] width 17 height 25
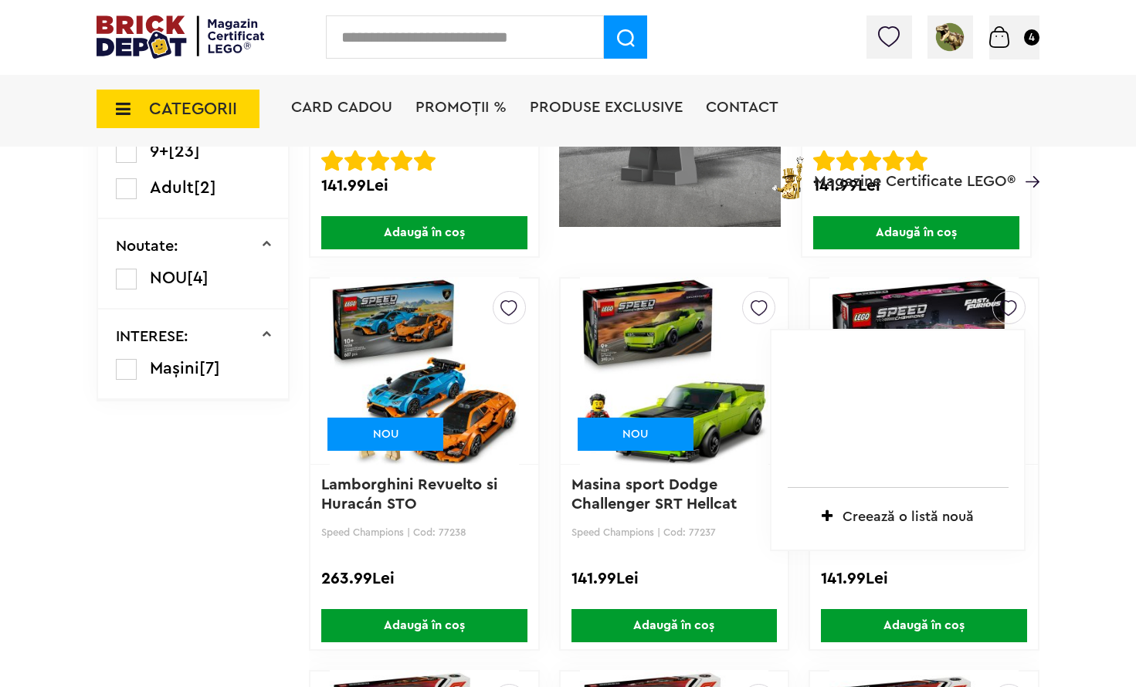
click at [1005, 308] on img at bounding box center [1008, 304] width 17 height 25
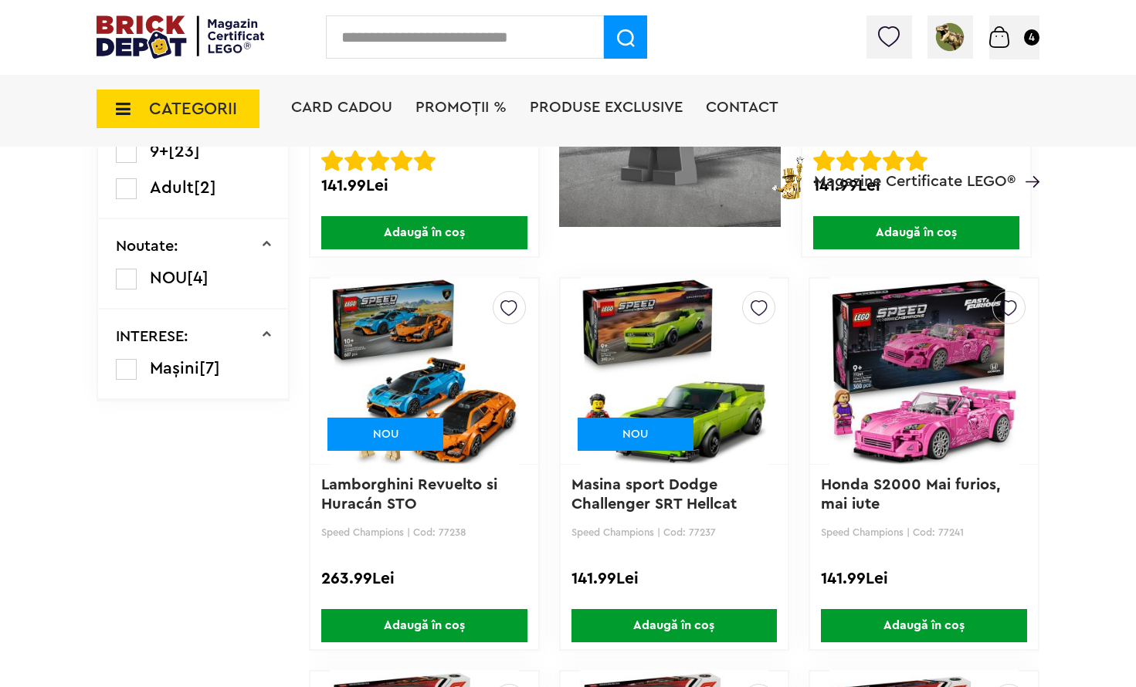
click at [1006, 312] on img at bounding box center [1008, 304] width 17 height 25
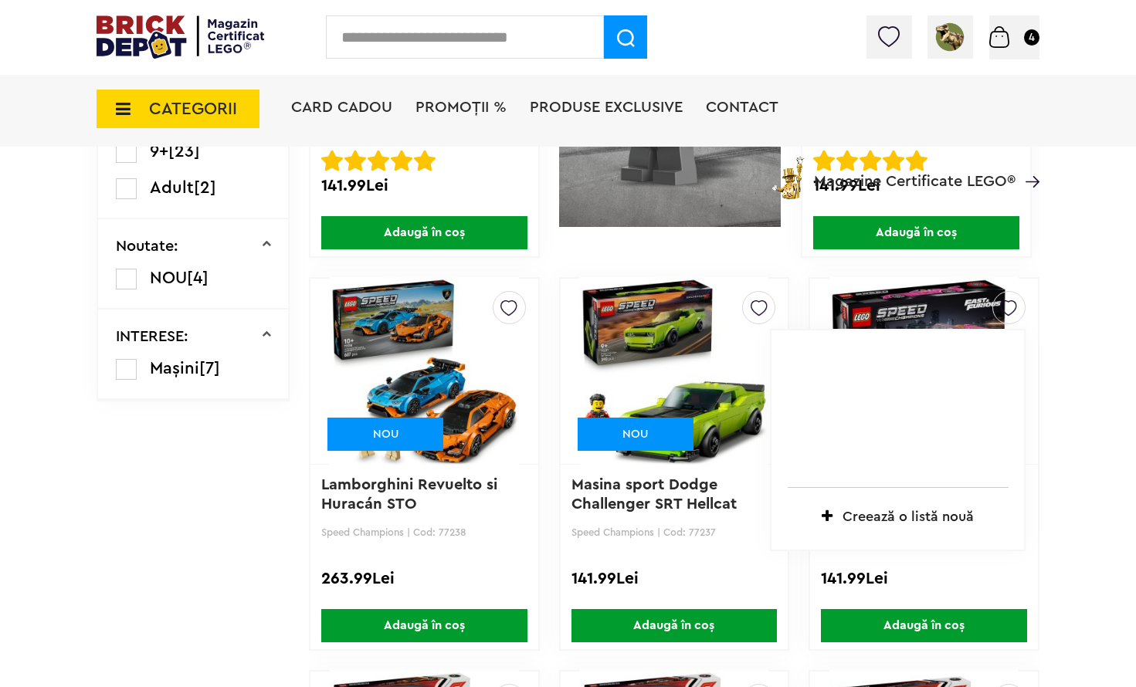
click at [1008, 308] on img at bounding box center [1008, 304] width 17 height 25
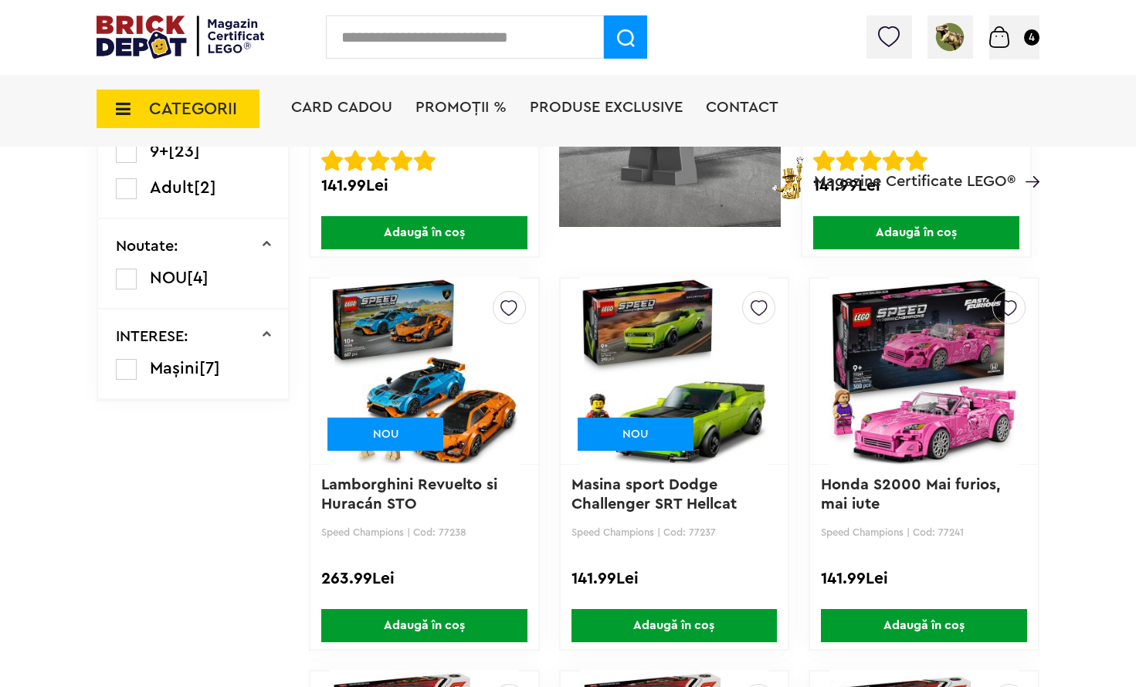
click at [1008, 307] on img at bounding box center [1008, 304] width 17 height 25
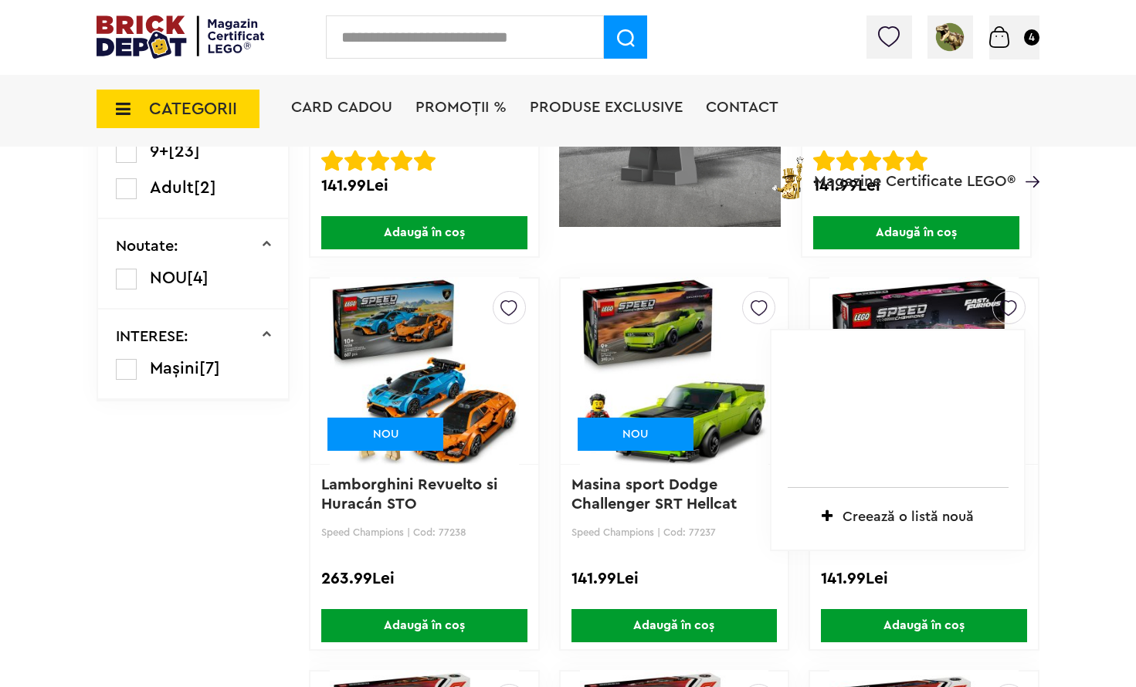
click at [1008, 307] on img at bounding box center [1008, 304] width 17 height 25
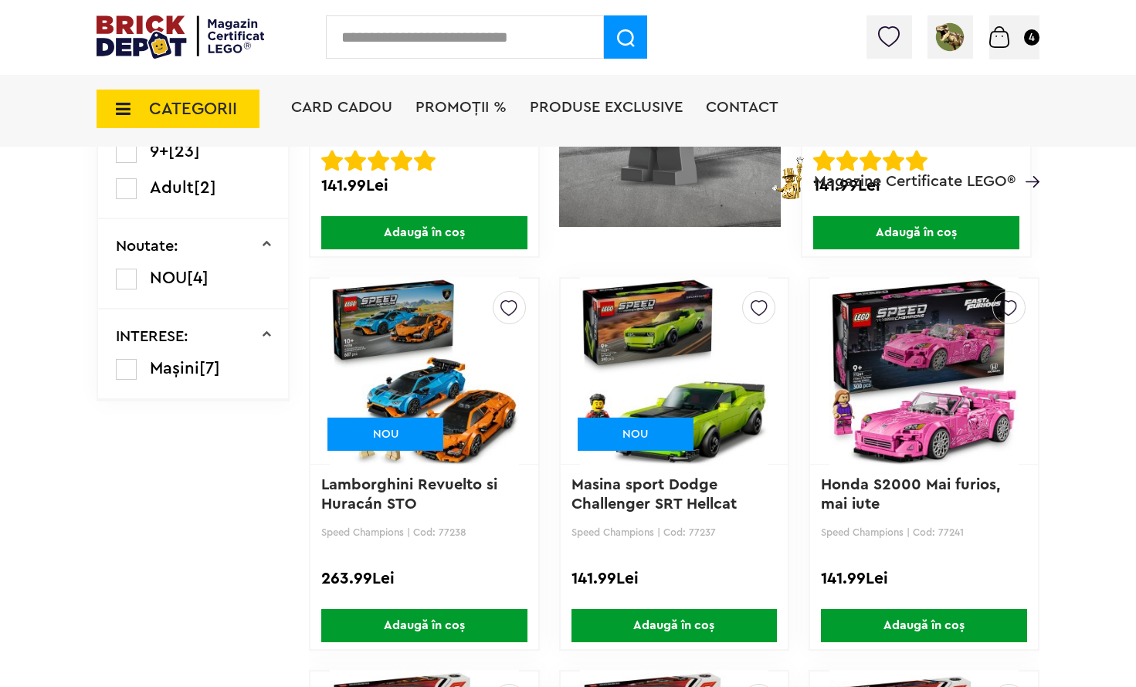
click at [1008, 307] on img at bounding box center [1008, 304] width 17 height 25
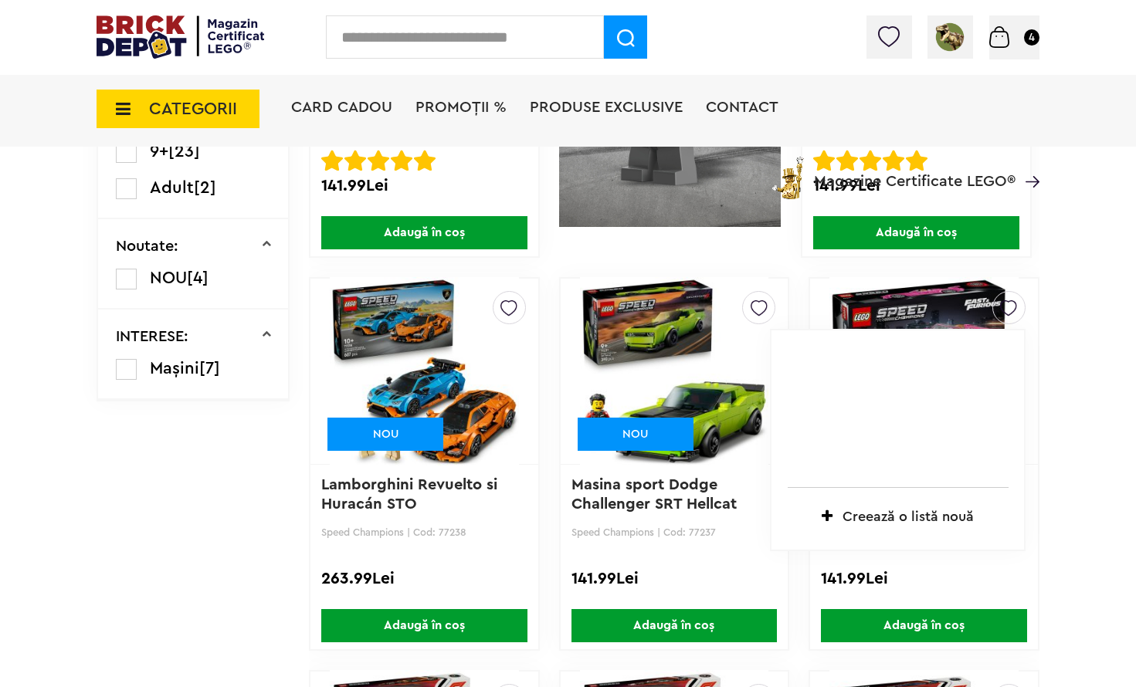
click at [1011, 307] on img at bounding box center [1008, 304] width 17 height 25
